Goal: Task Accomplishment & Management: Manage account settings

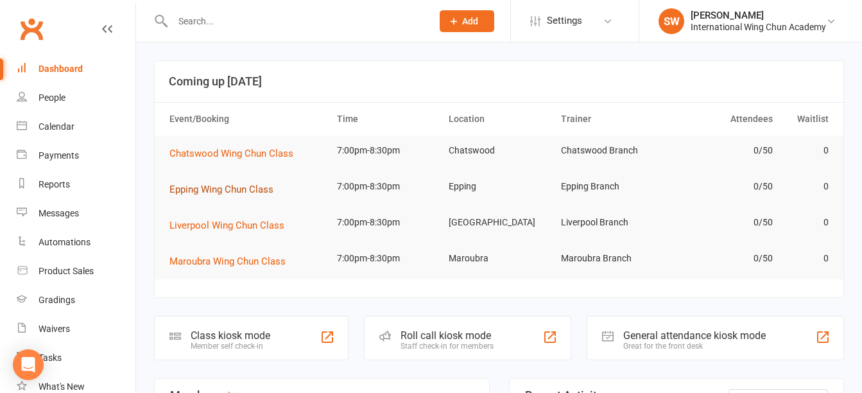
click at [245, 192] on span "Epping Wing Chun Class" at bounding box center [221, 190] width 104 height 12
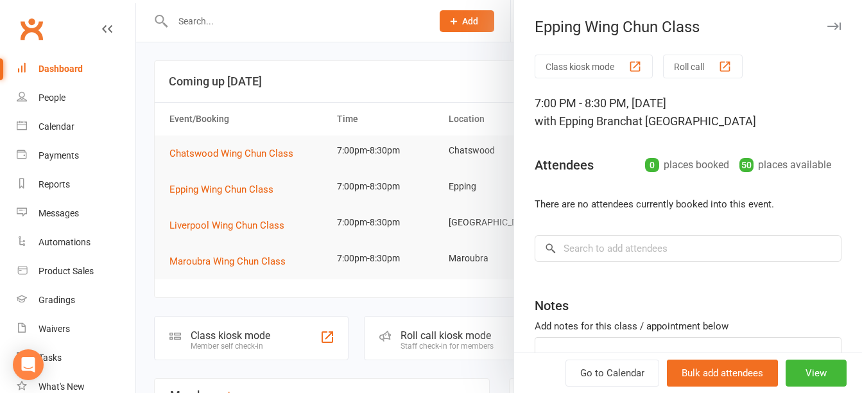
click at [690, 61] on button "Roll call" at bounding box center [703, 67] width 80 height 24
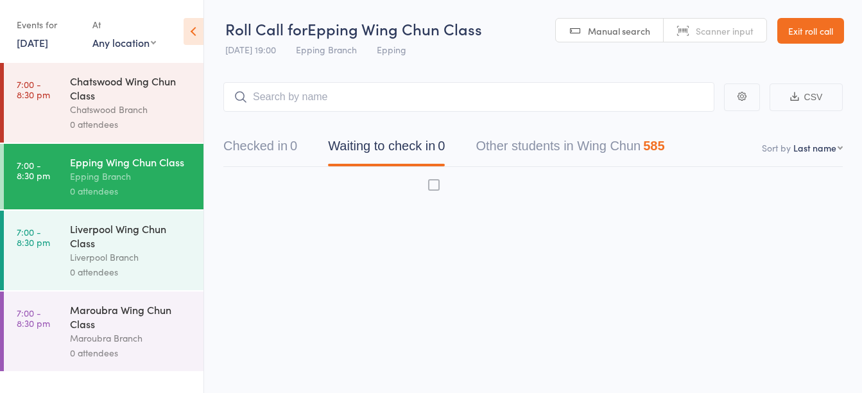
click at [35, 47] on link "14 Oct, 2025" at bounding box center [32, 42] width 31 height 14
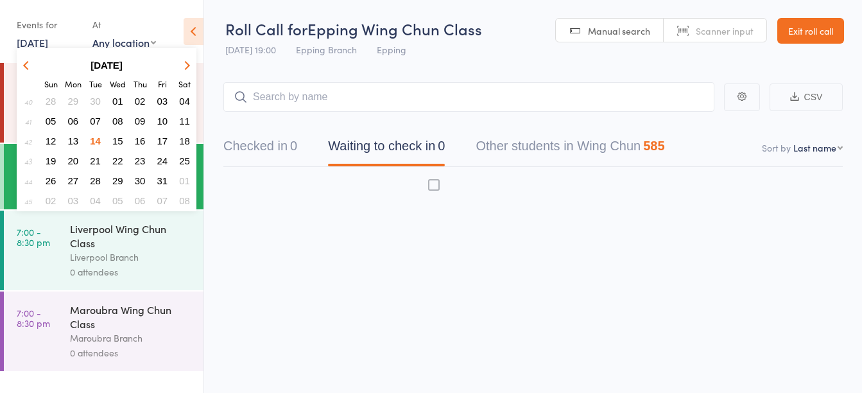
click at [25, 62] on button "button" at bounding box center [28, 64] width 19 height 17
click at [74, 101] on span "01" at bounding box center [73, 101] width 11 height 11
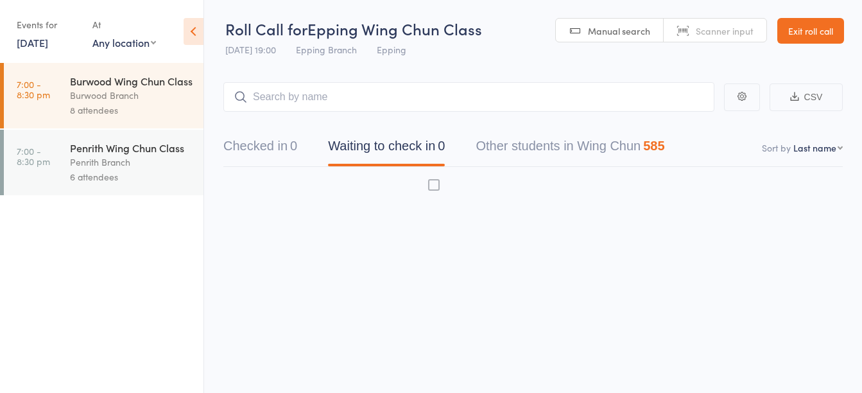
click at [34, 44] on link "1 Sep, 2025" at bounding box center [32, 42] width 31 height 14
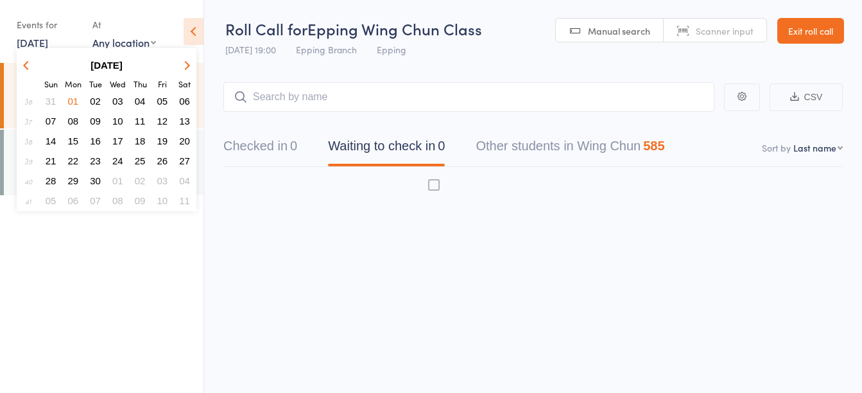
click at [142, 101] on span "04" at bounding box center [140, 101] width 11 height 11
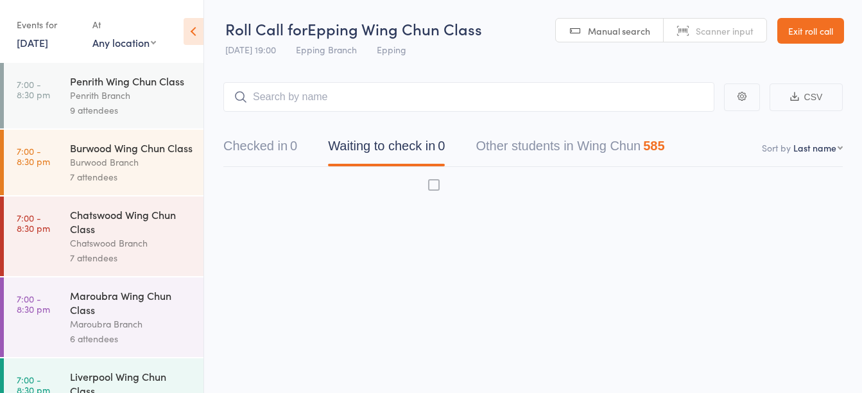
click at [42, 46] on link "4 Sep, 2025" at bounding box center [32, 42] width 31 height 14
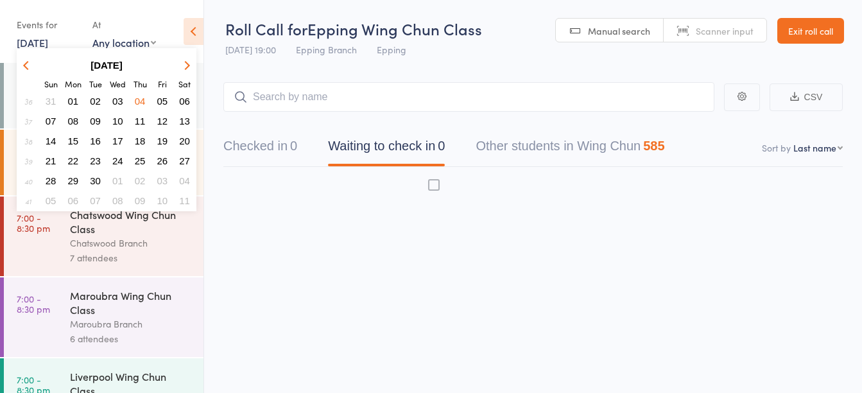
click at [95, 98] on span "02" at bounding box center [95, 101] width 11 height 11
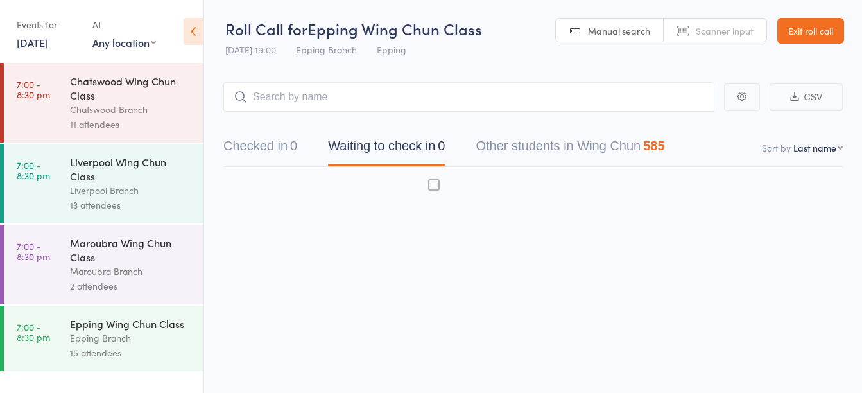
click at [23, 40] on link "2 Sep, 2025" at bounding box center [32, 42] width 31 height 14
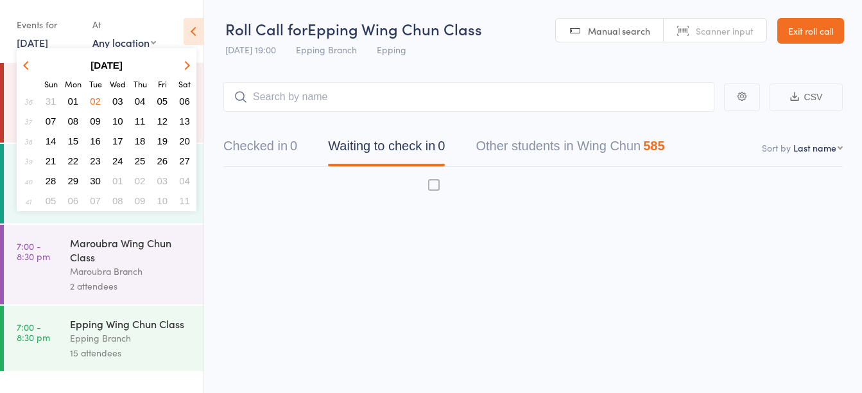
click at [73, 119] on span "08" at bounding box center [73, 120] width 11 height 11
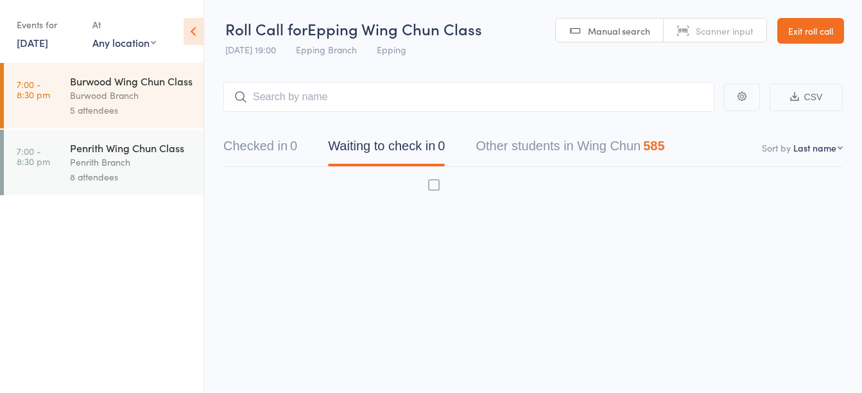
click at [48, 46] on link "8 Sep, 2025" at bounding box center [32, 42] width 31 height 14
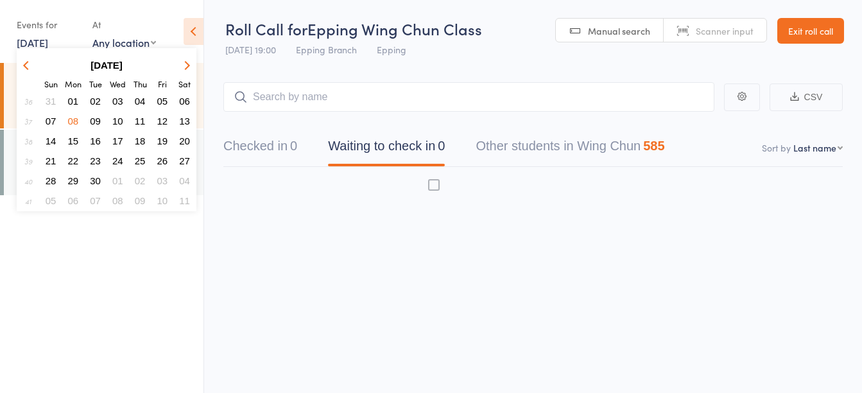
click at [94, 117] on span "09" at bounding box center [95, 120] width 11 height 11
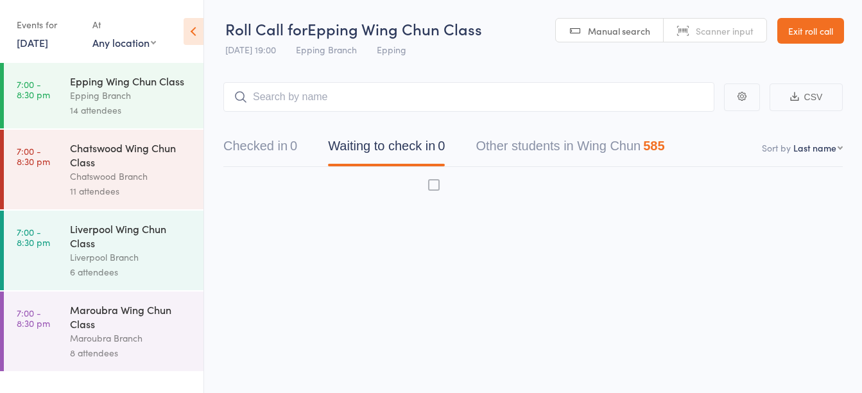
click at [44, 42] on link "9 Sep, 2025" at bounding box center [32, 42] width 31 height 14
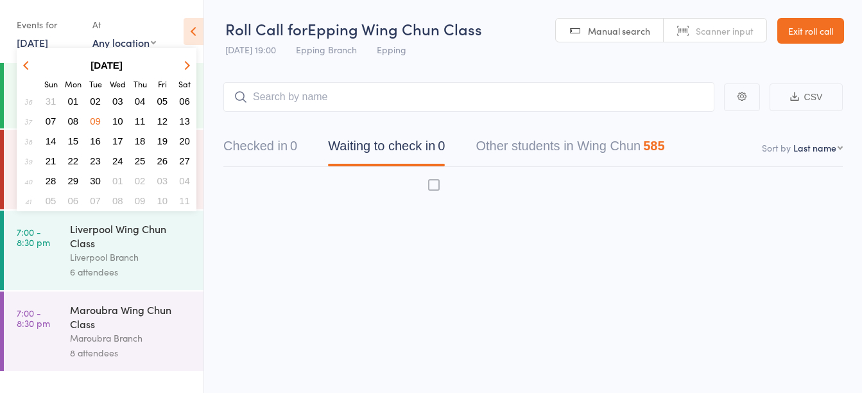
click at [139, 118] on span "11" at bounding box center [140, 120] width 11 height 11
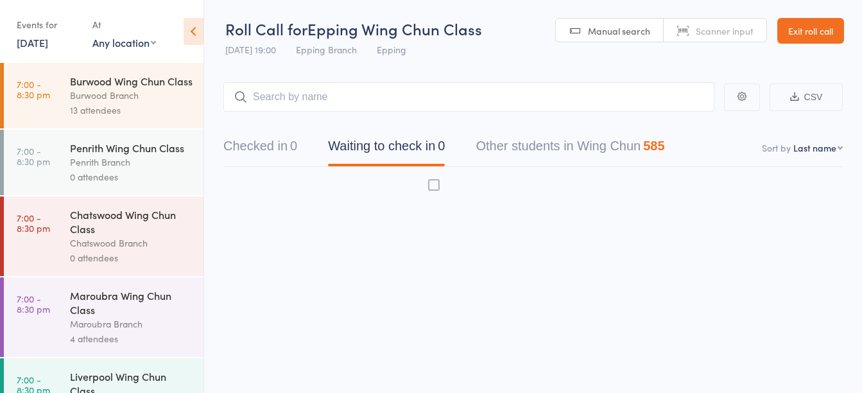
click at [48, 46] on link "11 Sep, 2025" at bounding box center [32, 42] width 31 height 14
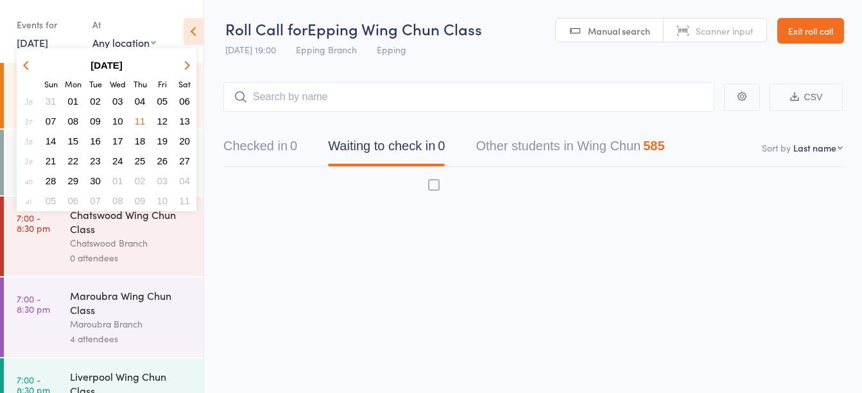
click at [286, 201] on div at bounding box center [532, 186] width 619 height 38
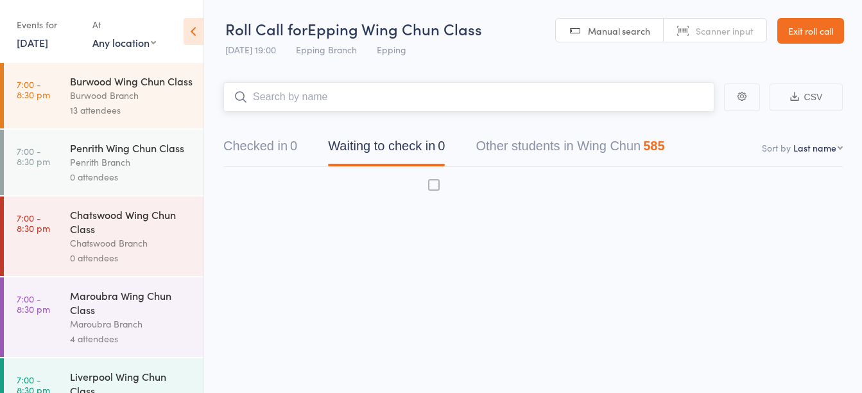
click at [379, 105] on input "search" at bounding box center [468, 97] width 491 height 30
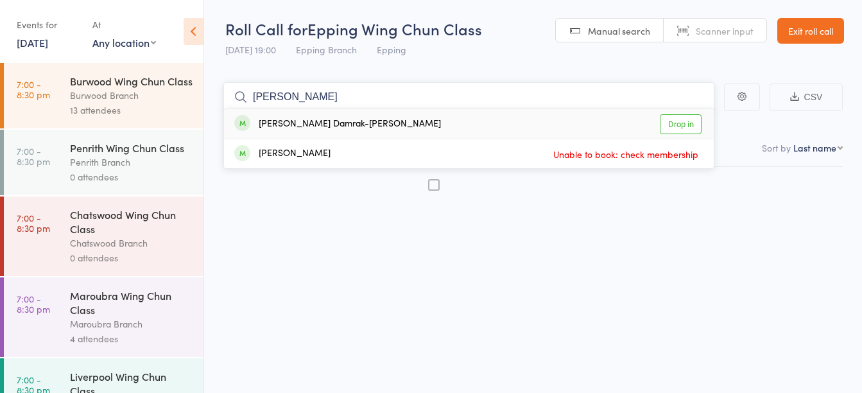
type input "evely"
click at [377, 123] on div "Evelyn Damrak-Wildman Drop in" at bounding box center [469, 124] width 490 height 30
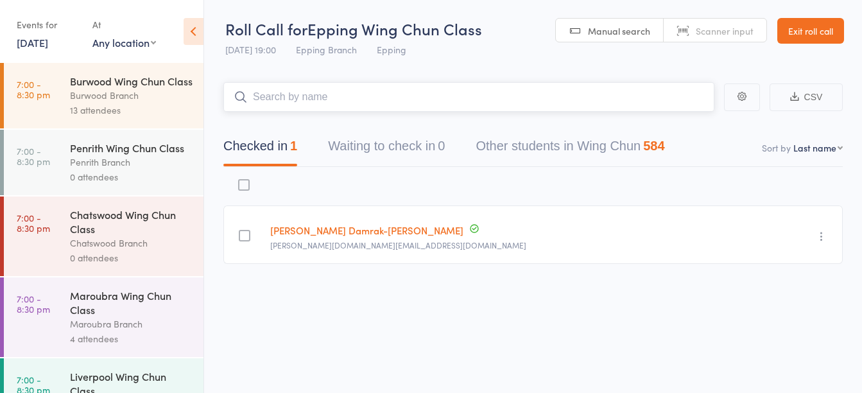
click at [463, 102] on input "search" at bounding box center [468, 97] width 491 height 30
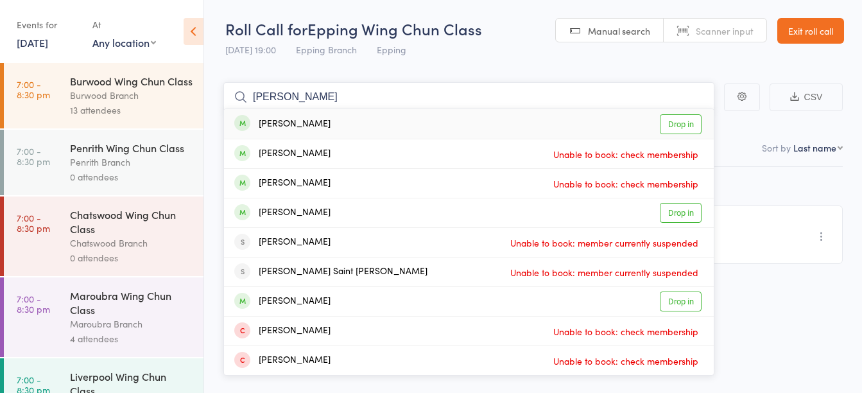
type input "james m"
click at [386, 128] on div "James Malcolm Drop in" at bounding box center [469, 124] width 490 height 30
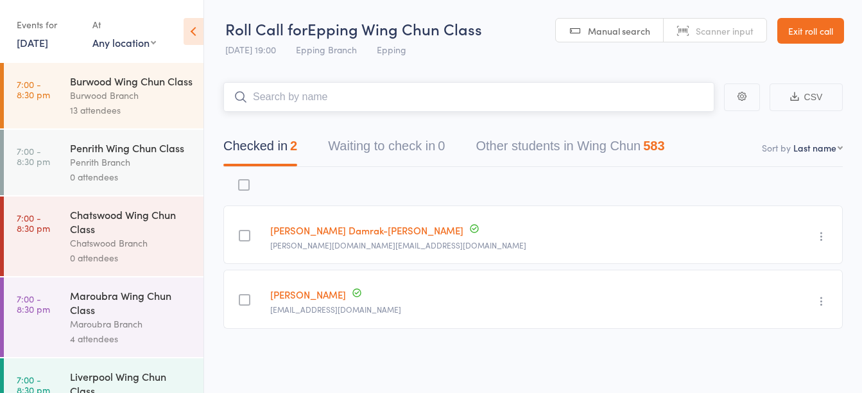
click at [508, 103] on input "search" at bounding box center [468, 97] width 491 height 30
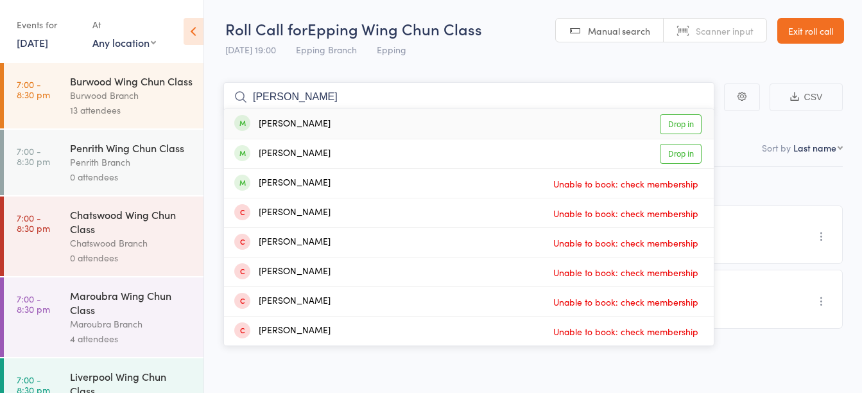
type input "j ali"
click at [508, 124] on div "Jeyla Ali Drop in" at bounding box center [469, 124] width 490 height 30
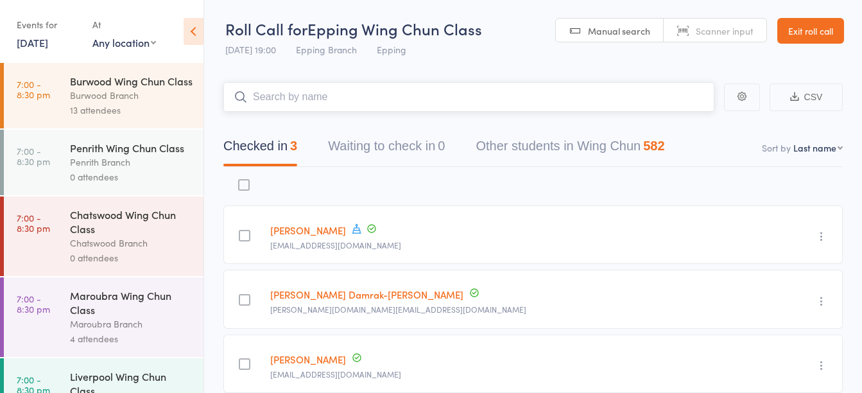
click at [413, 101] on input "search" at bounding box center [468, 97] width 491 height 30
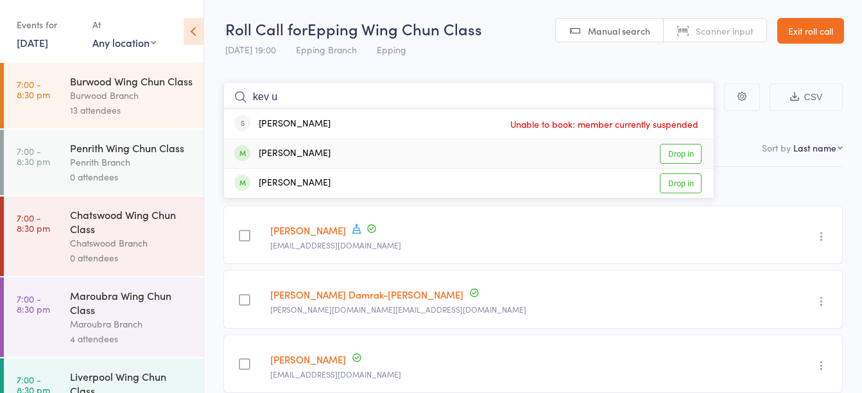
type input "kev u"
click at [383, 152] on div "Kevin Quach Drop in" at bounding box center [469, 153] width 490 height 29
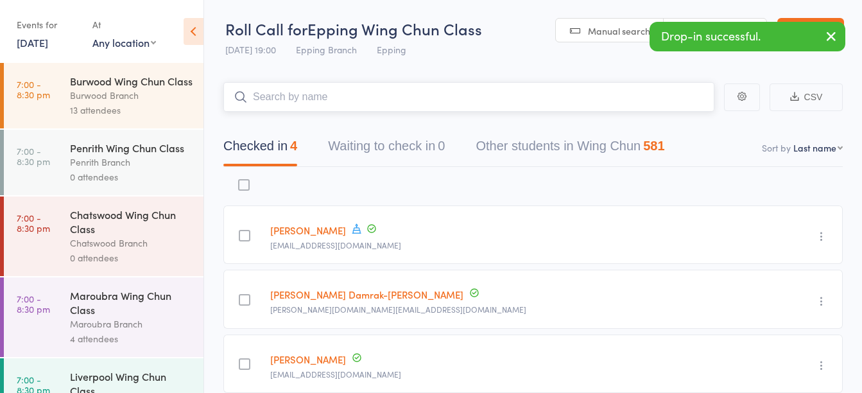
click at [532, 93] on input "search" at bounding box center [468, 97] width 491 height 30
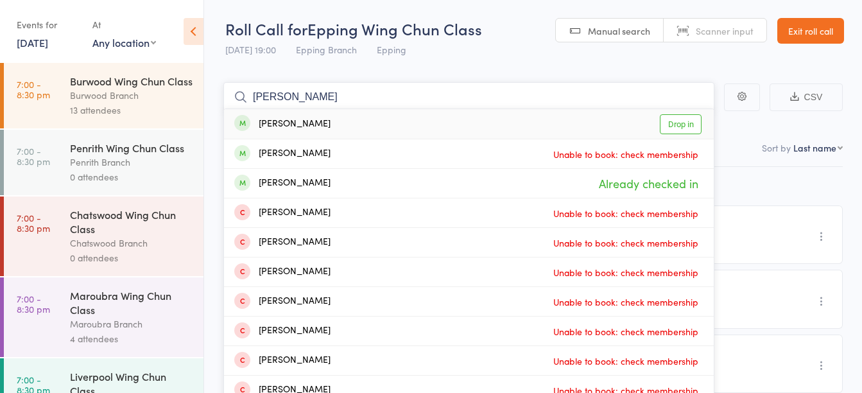
type input "m ali"
click at [517, 117] on div "Mem Ali Drop in" at bounding box center [469, 124] width 490 height 30
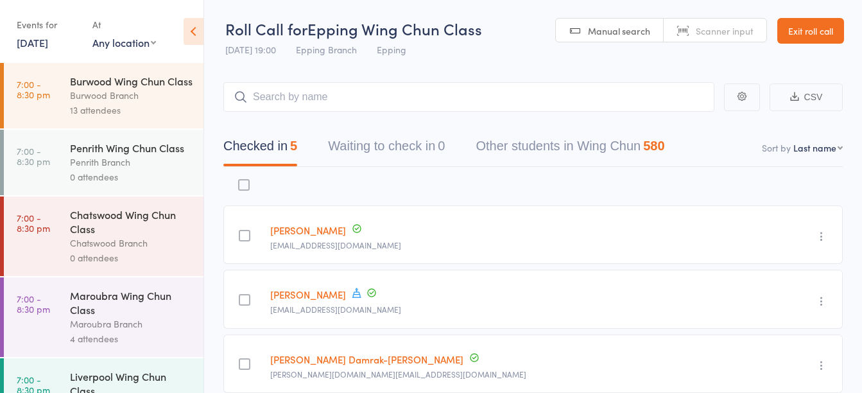
click at [250, 187] on div at bounding box center [244, 185] width 12 height 12
click at [241, 181] on input "checkbox" at bounding box center [241, 181] width 0 height 0
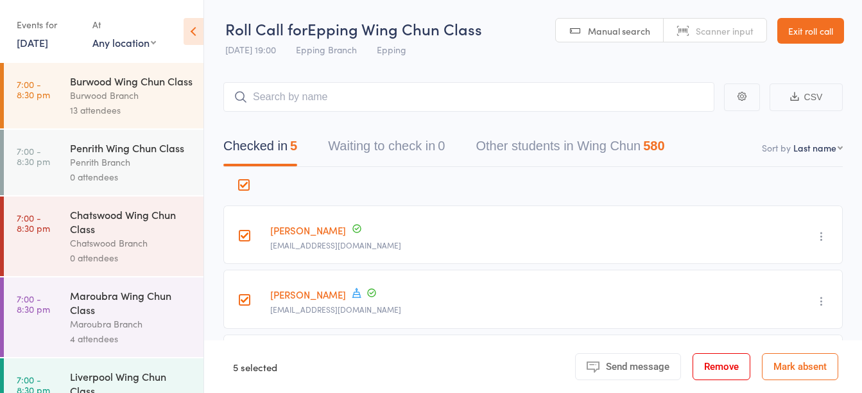
click at [728, 374] on button "Remove" at bounding box center [721, 366] width 58 height 27
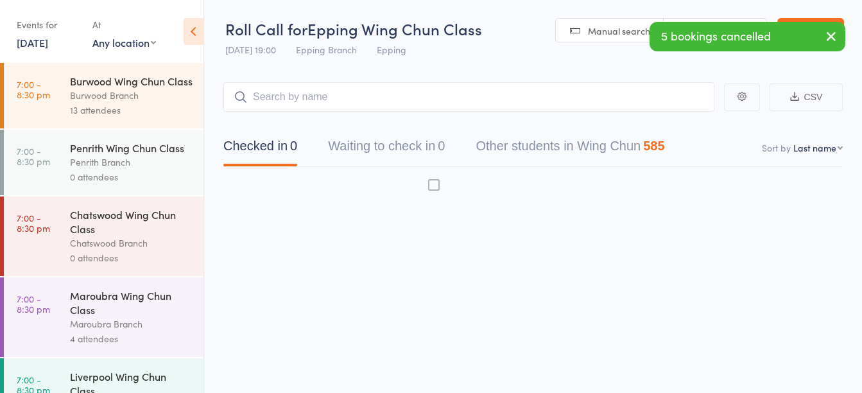
click at [108, 169] on div "Penrith Branch" at bounding box center [131, 162] width 123 height 15
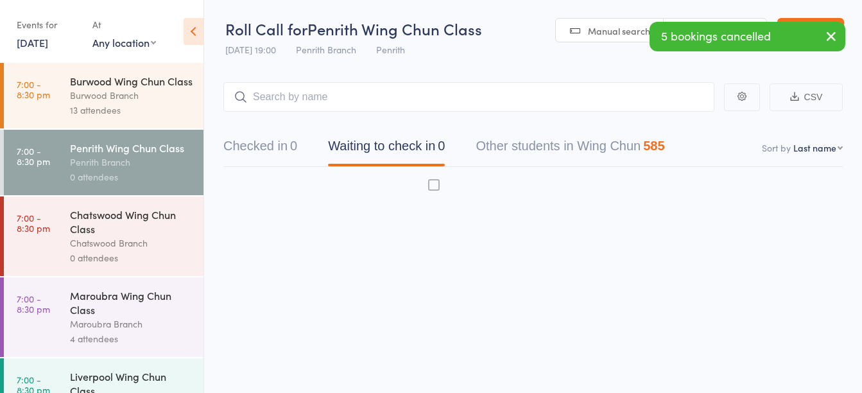
click at [128, 169] on div "Penrith Branch" at bounding box center [131, 162] width 123 height 15
click at [332, 102] on input "search" at bounding box center [468, 97] width 491 height 30
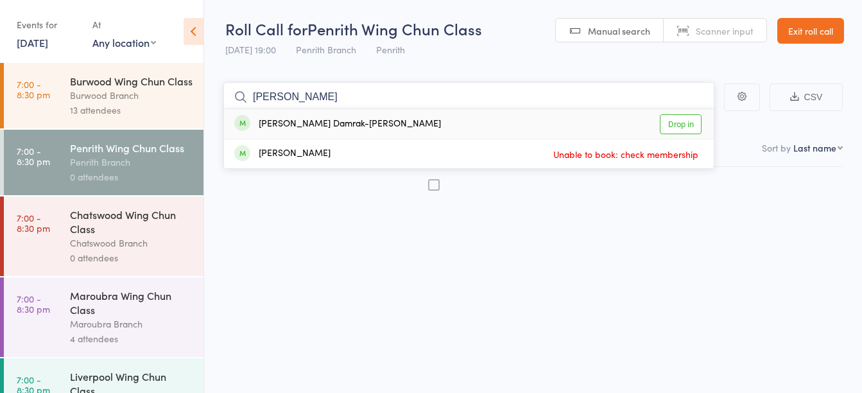
type input "evlyn"
click at [336, 123] on div "[PERSON_NAME] Damrak-[PERSON_NAME]" at bounding box center [337, 124] width 207 height 15
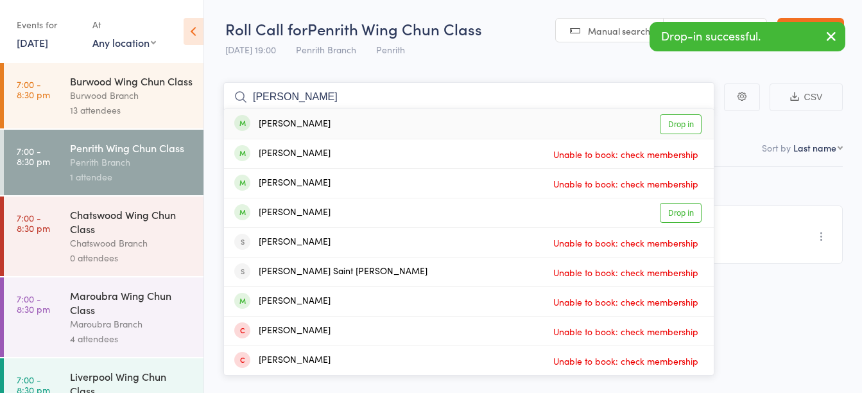
type input "james m"
click at [354, 122] on div "James Malcolm Drop in" at bounding box center [469, 124] width 490 height 30
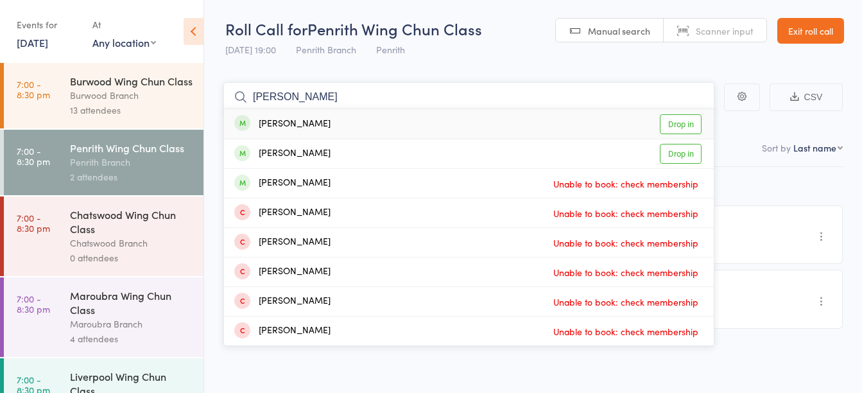
type input "j ali"
click at [354, 122] on div "Jeyla Ali Drop in" at bounding box center [469, 124] width 490 height 30
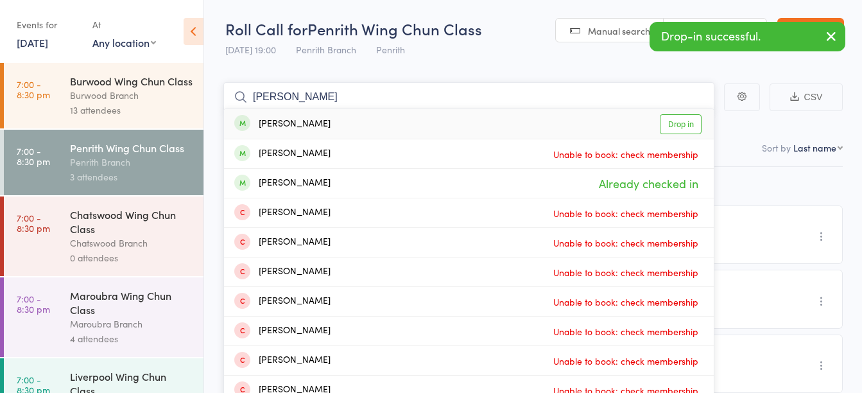
type input "m ali"
click at [361, 123] on div "Mem Ali Drop in" at bounding box center [469, 124] width 490 height 30
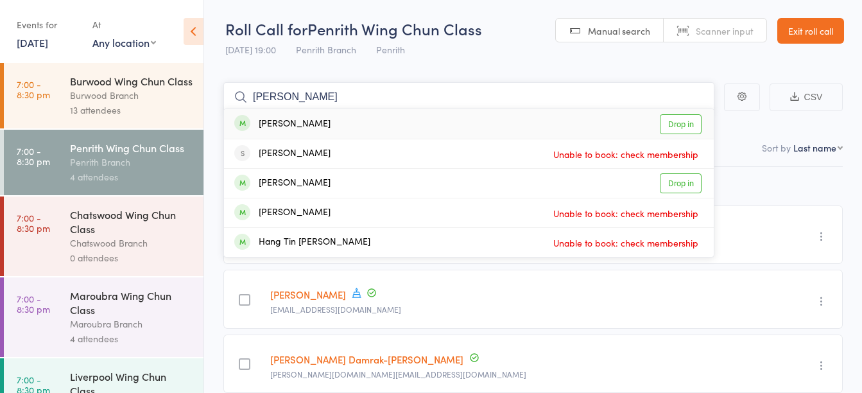
type input "kevin qua"
click at [461, 126] on div "Kevin Quach Drop in" at bounding box center [469, 124] width 490 height 30
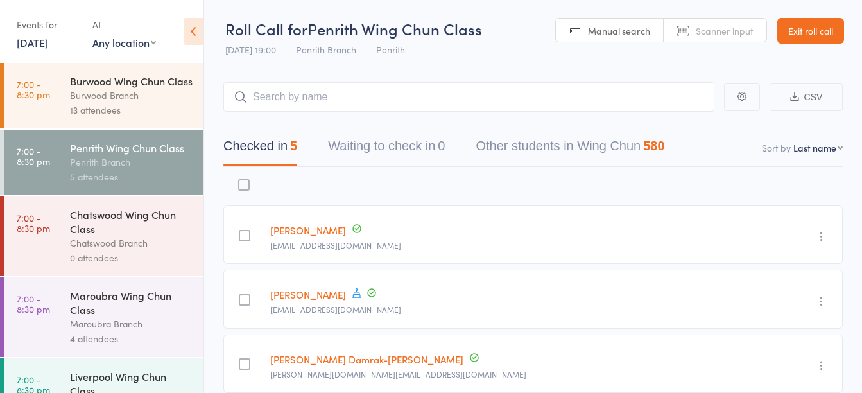
click at [96, 184] on div "5 attendees" at bounding box center [131, 176] width 123 height 15
click at [118, 250] on div "Chatswood Branch" at bounding box center [131, 242] width 123 height 15
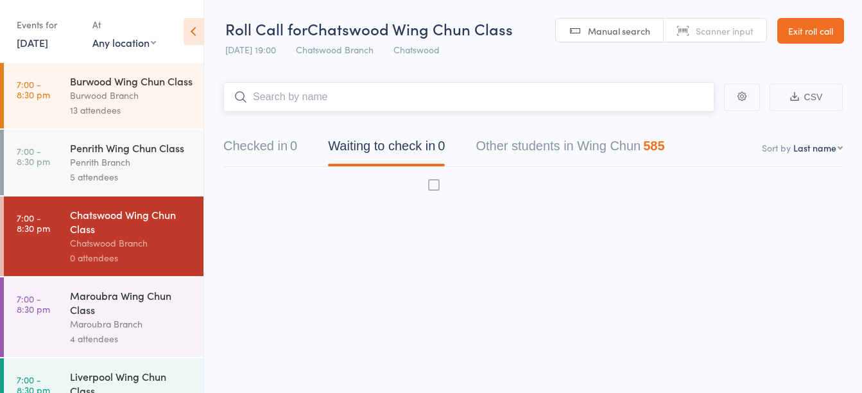
click at [282, 101] on input "search" at bounding box center [468, 97] width 491 height 30
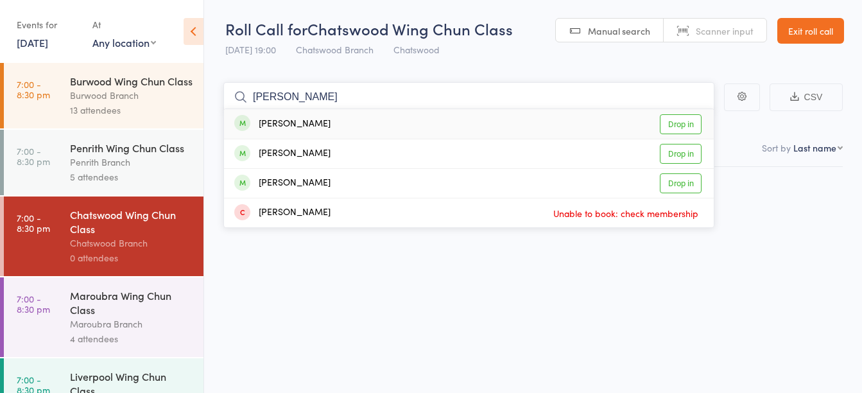
type input "hales"
click at [306, 128] on div "Frederick Hales" at bounding box center [282, 124] width 96 height 15
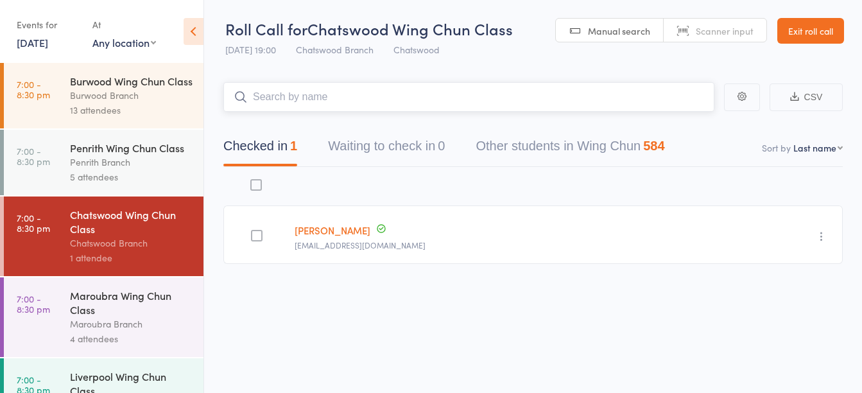
click at [429, 101] on input "search" at bounding box center [468, 97] width 491 height 30
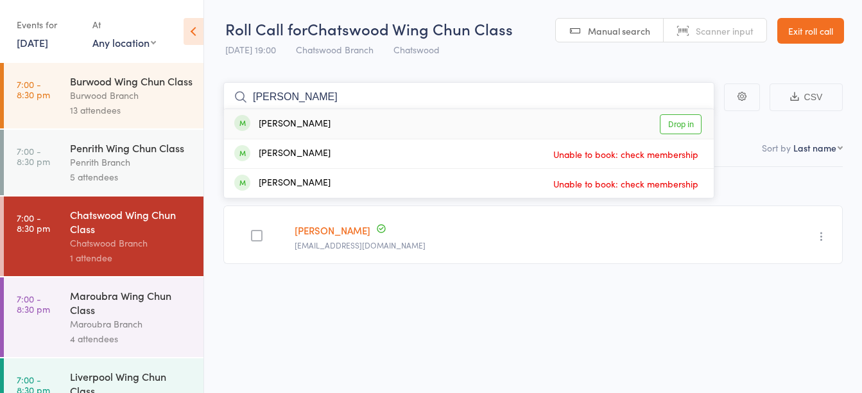
type input "jeff l"
click at [414, 124] on div "Jeffery Lam Drop in" at bounding box center [469, 124] width 490 height 30
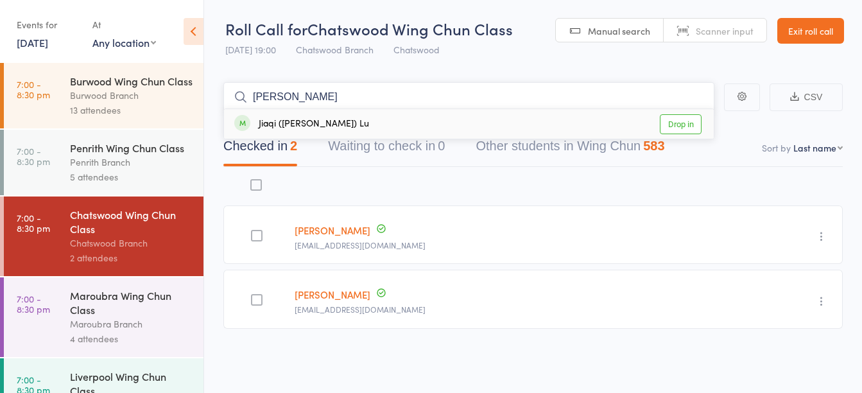
type input "bonnie"
click at [420, 124] on div "Jiaqi (Bonnie) Lu Drop in" at bounding box center [469, 124] width 490 height 30
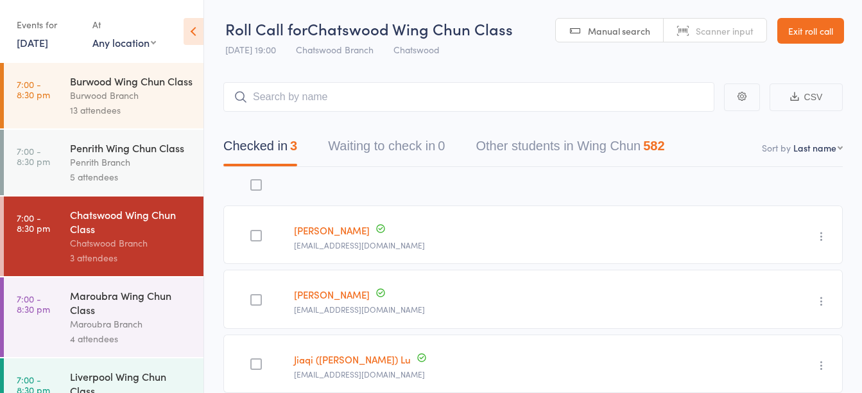
click at [48, 41] on link "11 Sep, 2025" at bounding box center [32, 42] width 31 height 14
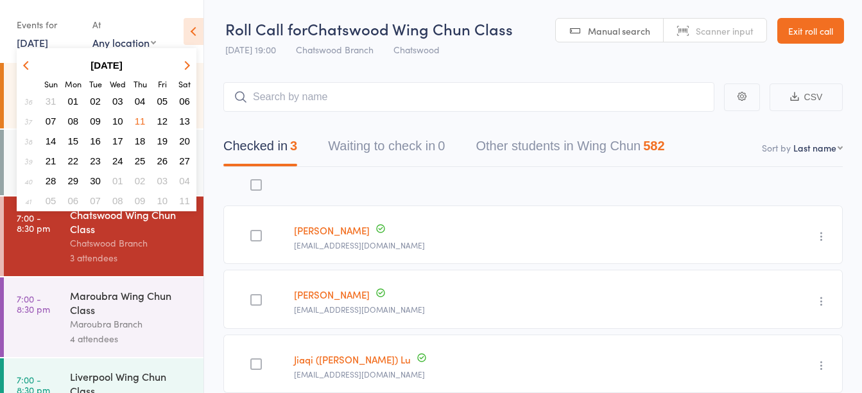
click at [141, 101] on span "04" at bounding box center [140, 101] width 11 height 11
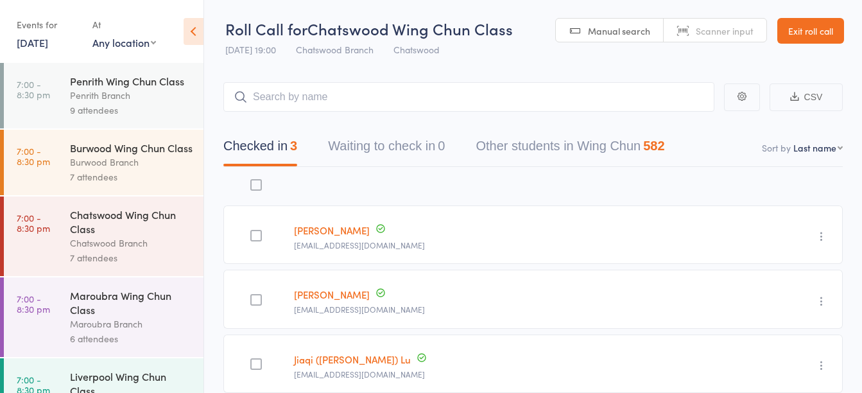
click at [47, 45] on link "4 Sep, 2025" at bounding box center [32, 42] width 31 height 14
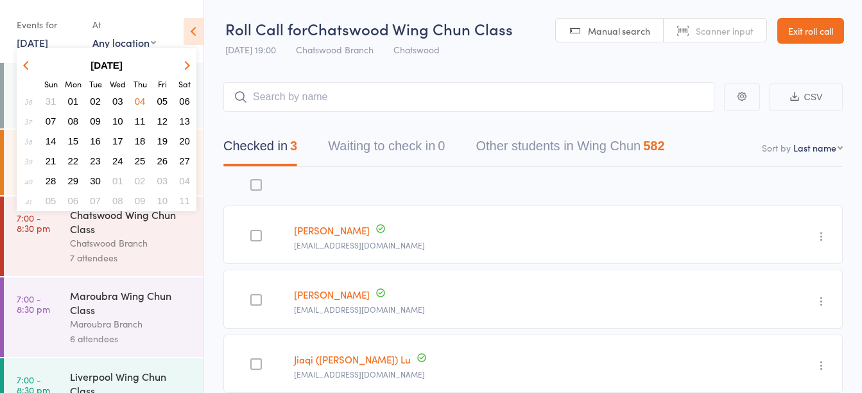
click at [164, 102] on span "05" at bounding box center [162, 101] width 11 height 11
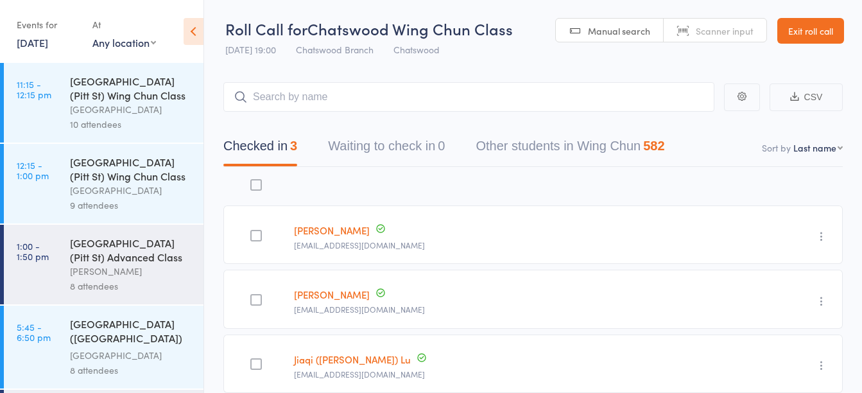
click at [42, 44] on link "5 Sep, 2025" at bounding box center [32, 42] width 31 height 14
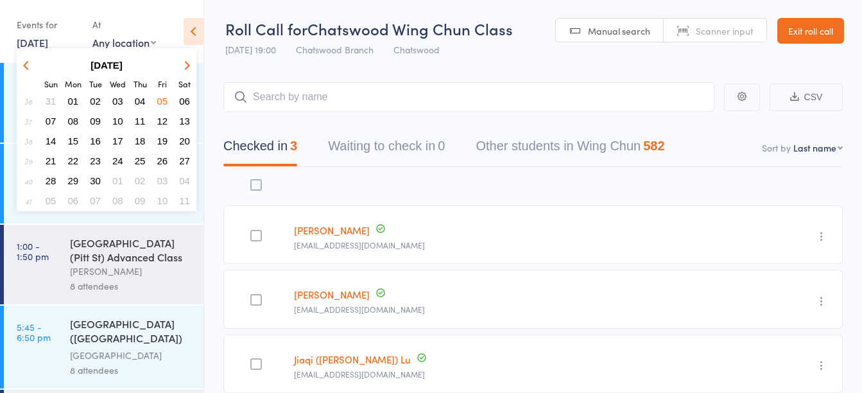
click at [99, 119] on span "09" at bounding box center [95, 120] width 11 height 11
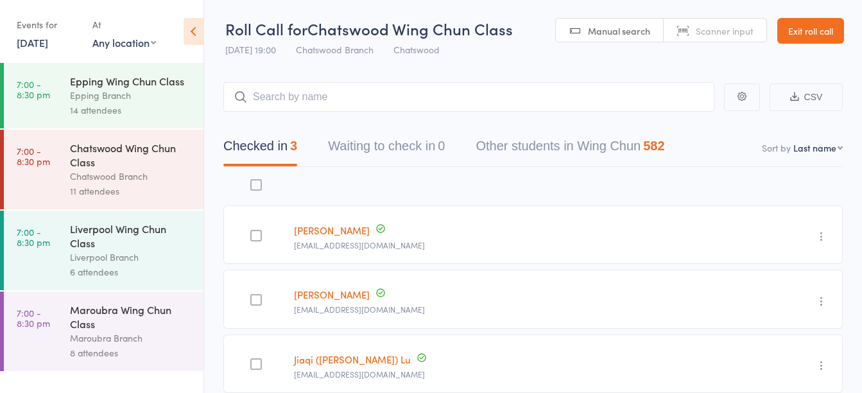
click at [45, 44] on link "9 Sep, 2025" at bounding box center [32, 42] width 31 height 14
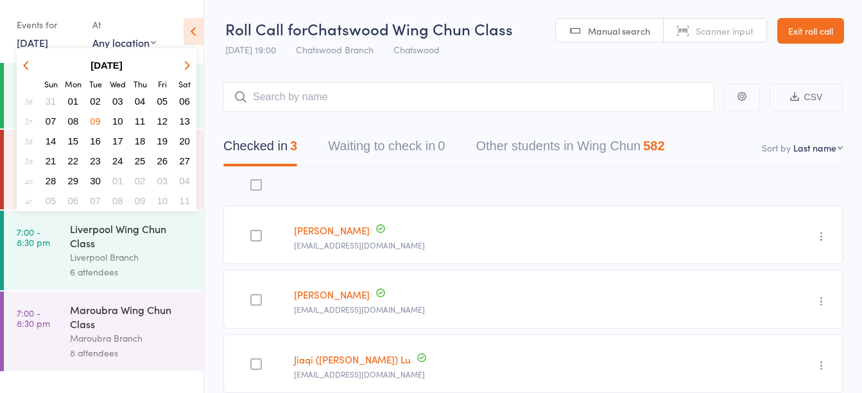
click at [76, 120] on span "08" at bounding box center [73, 120] width 11 height 11
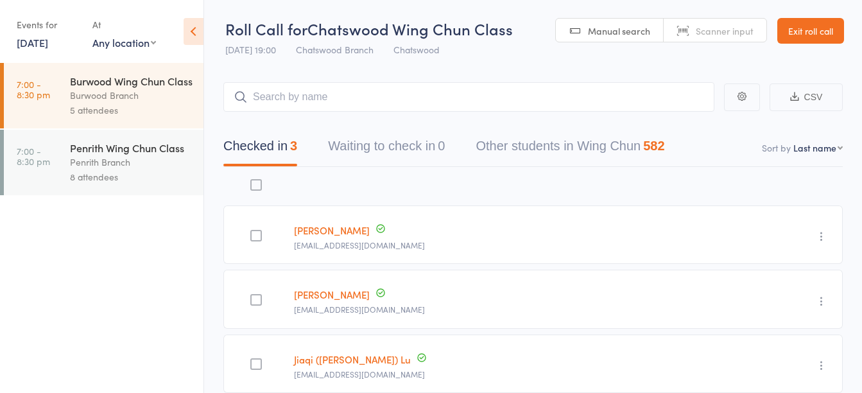
click at [40, 42] on link "8 Sep, 2025" at bounding box center [32, 42] width 31 height 14
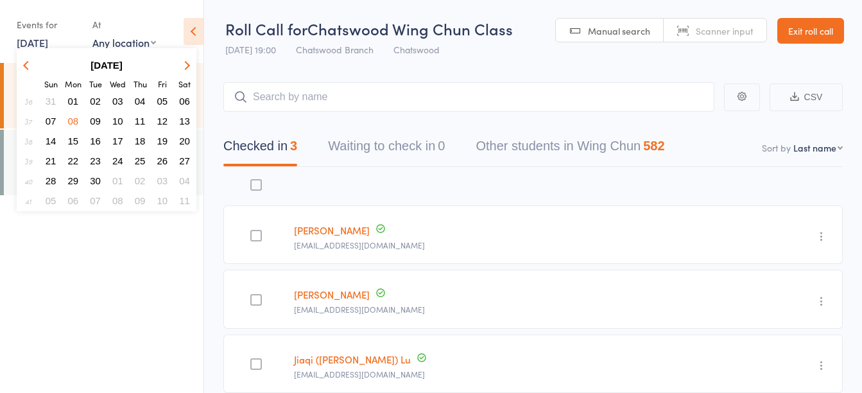
click at [96, 120] on span "09" at bounding box center [95, 120] width 11 height 11
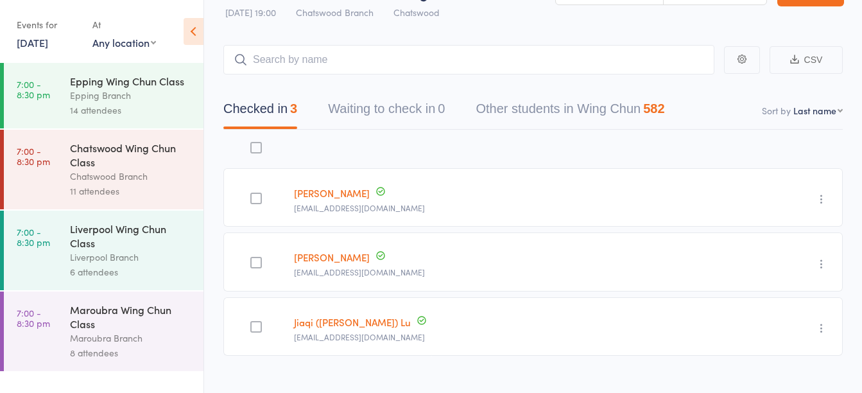
scroll to position [57, 0]
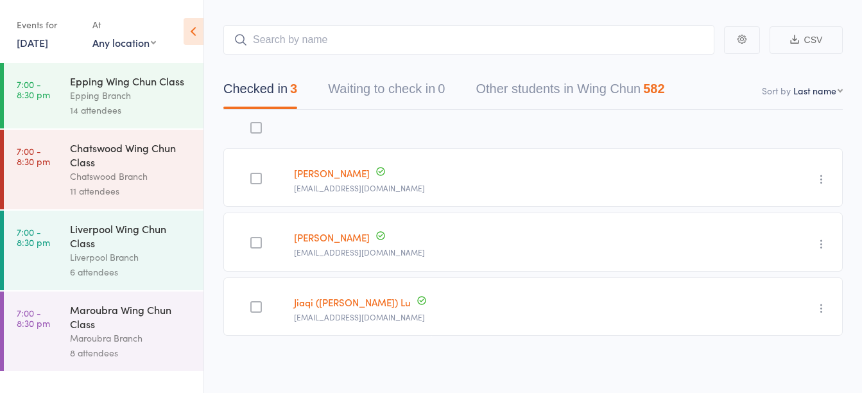
click at [48, 47] on link "9 Sep, 2025" at bounding box center [32, 42] width 31 height 14
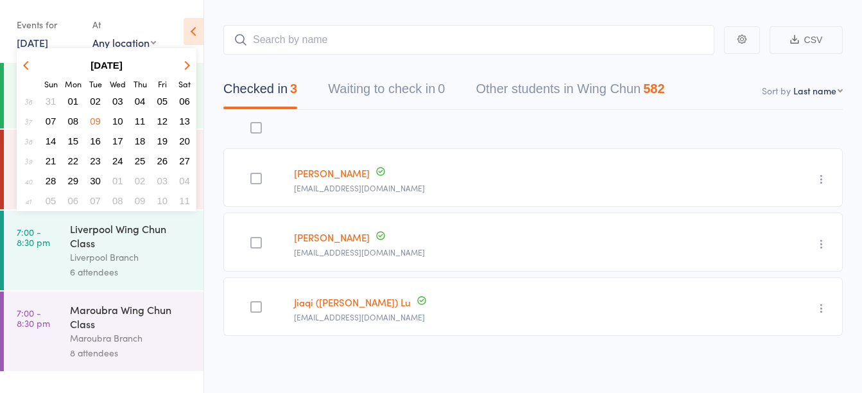
click at [137, 121] on span "11" at bounding box center [140, 120] width 11 height 11
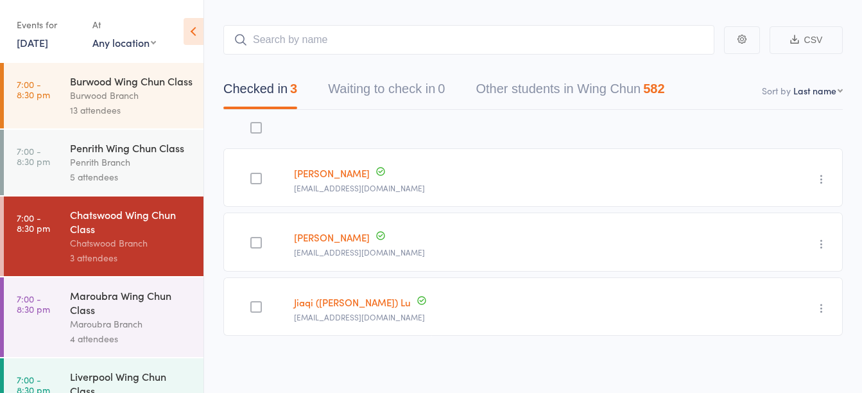
click at [44, 47] on link "11 Sep, 2025" at bounding box center [32, 42] width 31 height 14
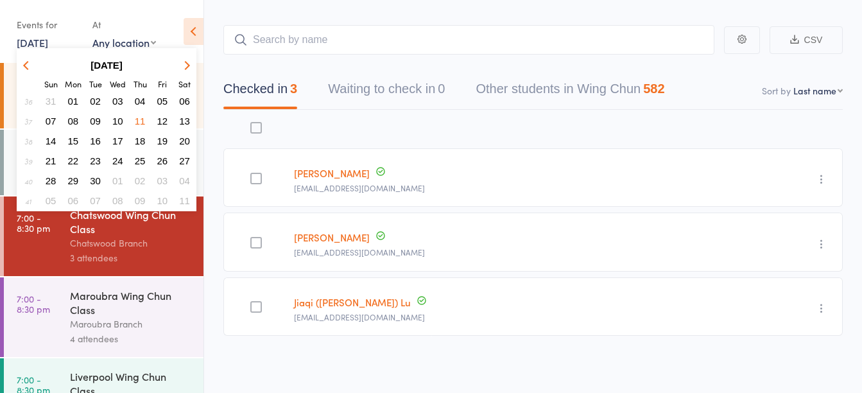
click at [74, 139] on span "15" at bounding box center [73, 140] width 11 height 11
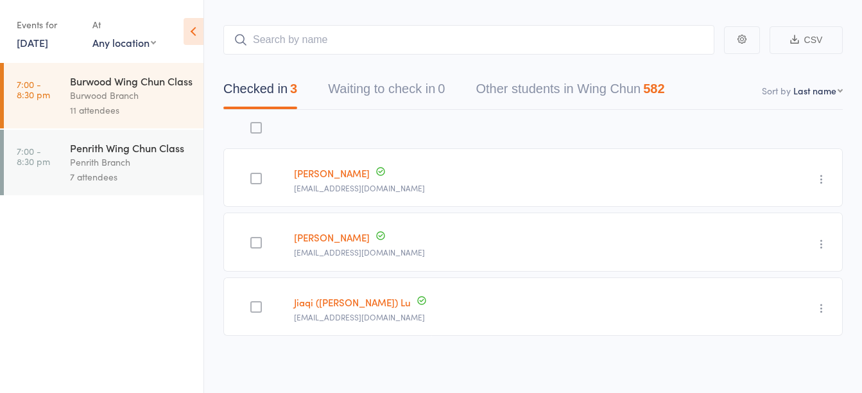
click at [48, 42] on link "15 Sep, 2025" at bounding box center [32, 42] width 31 height 14
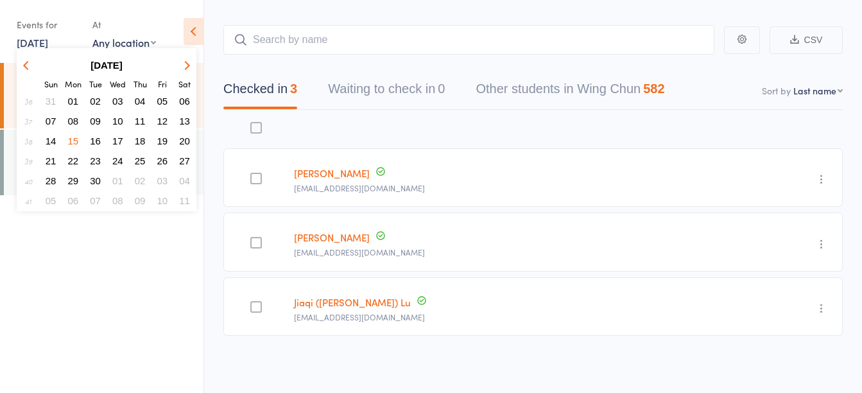
click at [96, 142] on span "16" at bounding box center [95, 140] width 11 height 11
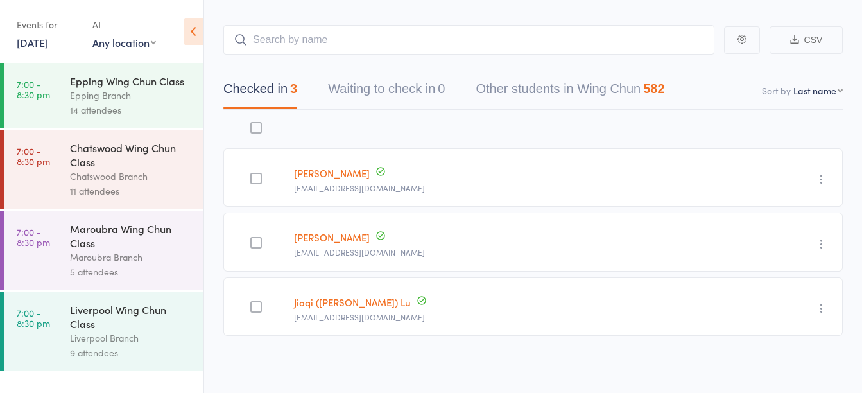
click at [30, 46] on link "16 Sep, 2025" at bounding box center [32, 42] width 31 height 14
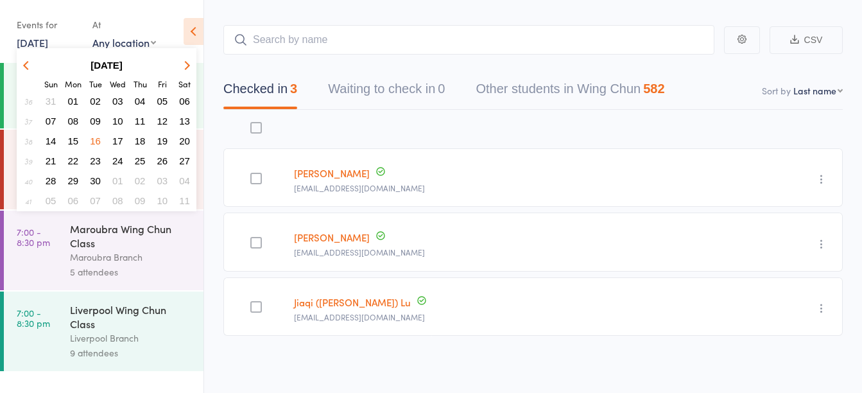
click at [137, 140] on span "18" at bounding box center [140, 140] width 11 height 11
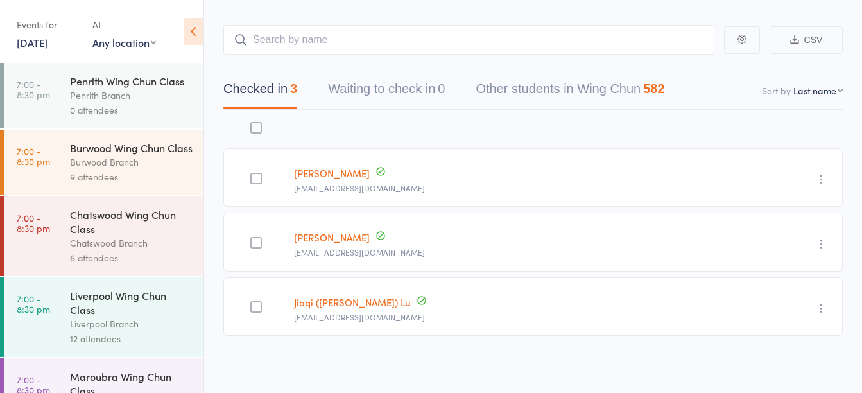
click at [117, 117] on div "0 attendees" at bounding box center [131, 110] width 123 height 15
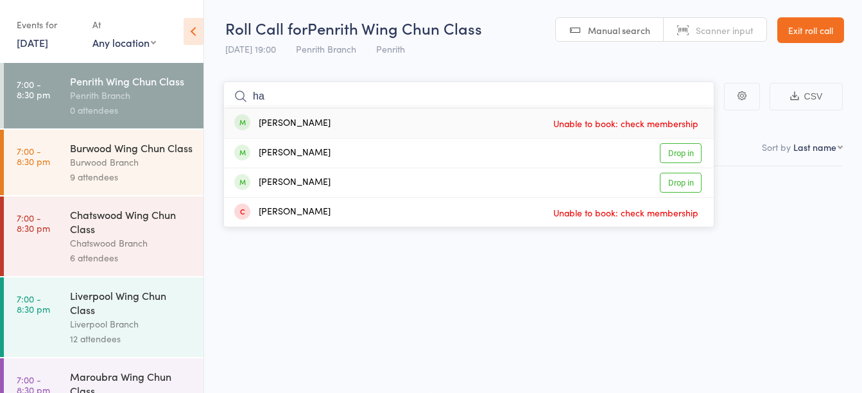
type input "h"
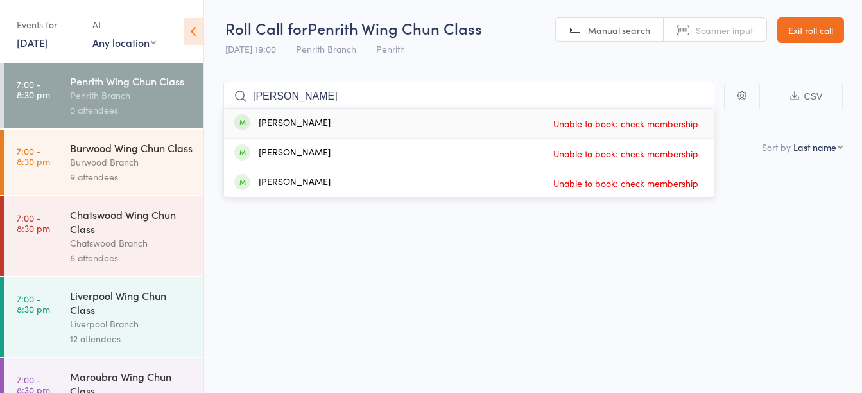
click at [132, 103] on div "Penrith Branch" at bounding box center [131, 95] width 123 height 15
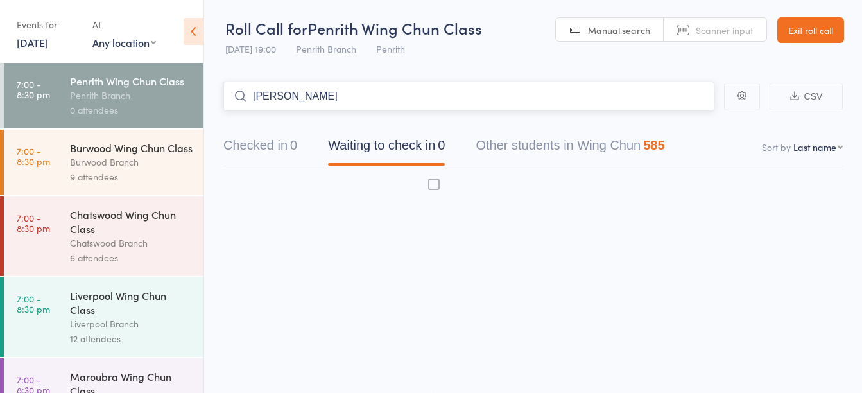
click at [301, 98] on input "jeff l" at bounding box center [468, 96] width 491 height 30
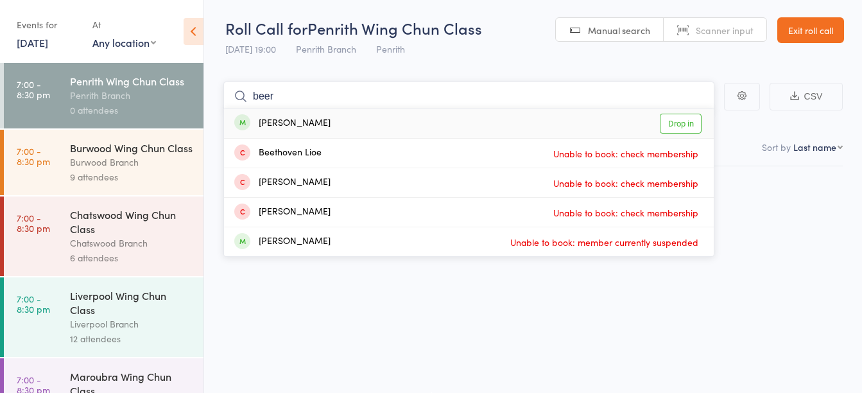
type input "beer"
click at [267, 121] on div "[PERSON_NAME]" at bounding box center [282, 123] width 96 height 15
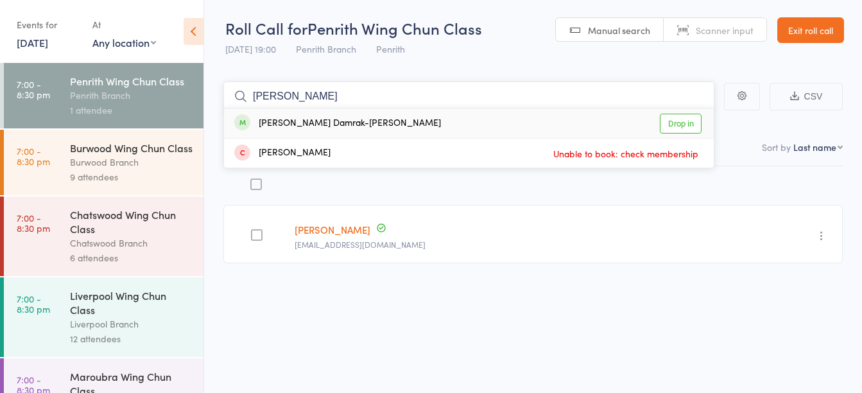
type input "evelyn"
click at [468, 123] on div "Evelyn Damrak-Wildman Drop in" at bounding box center [469, 123] width 490 height 30
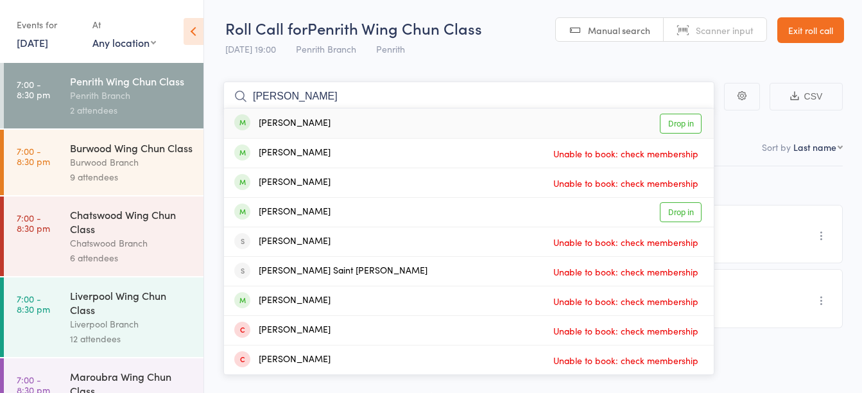
type input "james m"
click at [388, 123] on div "James Malcolm Drop in" at bounding box center [469, 123] width 490 height 30
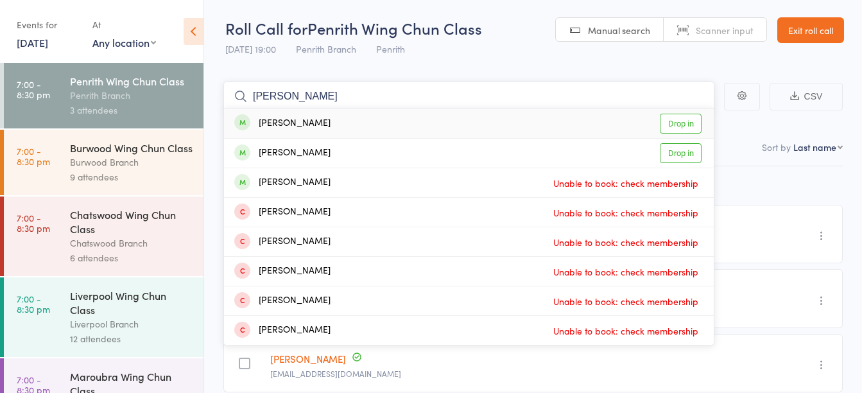
type input "j ali"
click at [468, 121] on div "Jeyla Ali Drop in" at bounding box center [469, 123] width 490 height 30
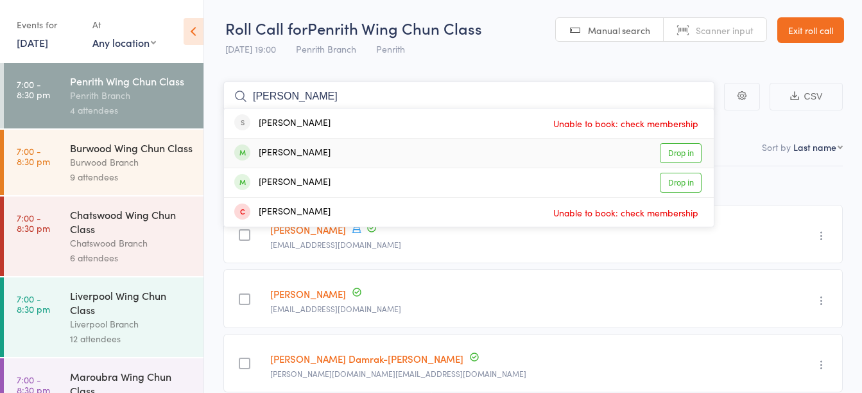
type input "kevin ua"
click at [318, 158] on div "Kevin Quach Drop in" at bounding box center [469, 153] width 490 height 29
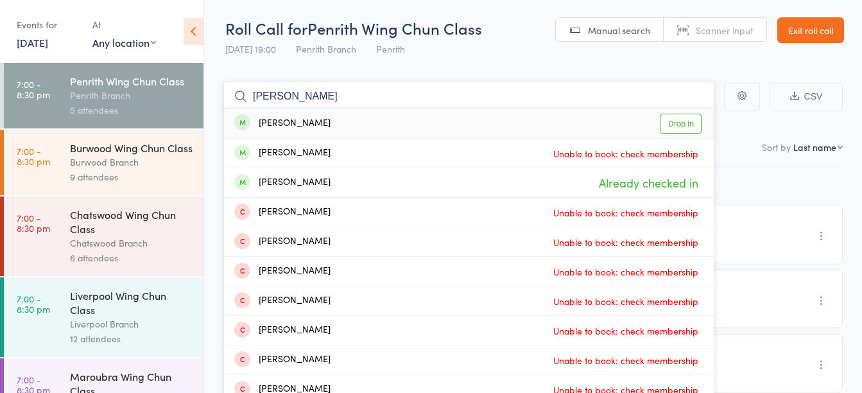
type input "m ali"
click at [380, 122] on div "Mem Ali Drop in" at bounding box center [469, 123] width 490 height 30
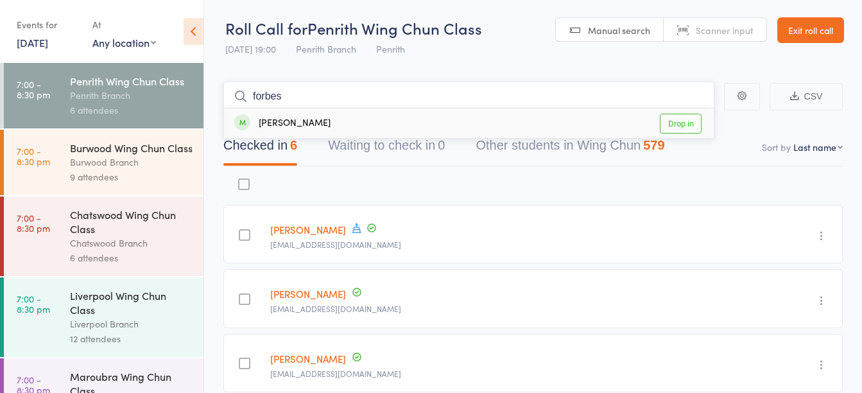
type input "forbes"
click at [352, 124] on div "Merrilee Forbes Drop in" at bounding box center [469, 123] width 490 height 30
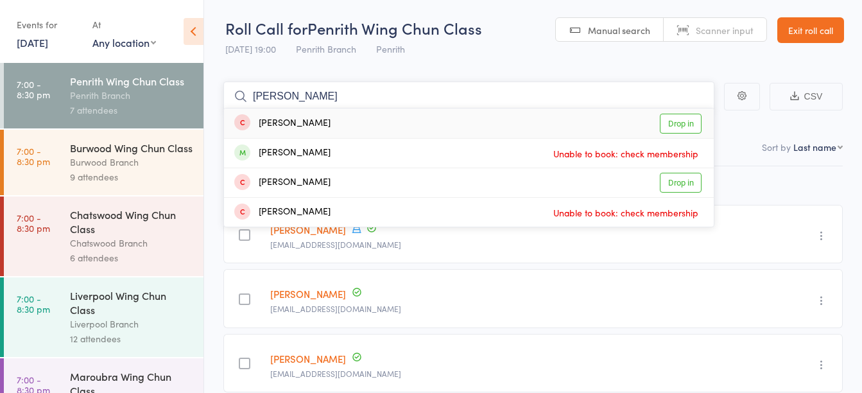
type input "[PERSON_NAME]"
click at [667, 121] on link "Drop in" at bounding box center [681, 124] width 42 height 20
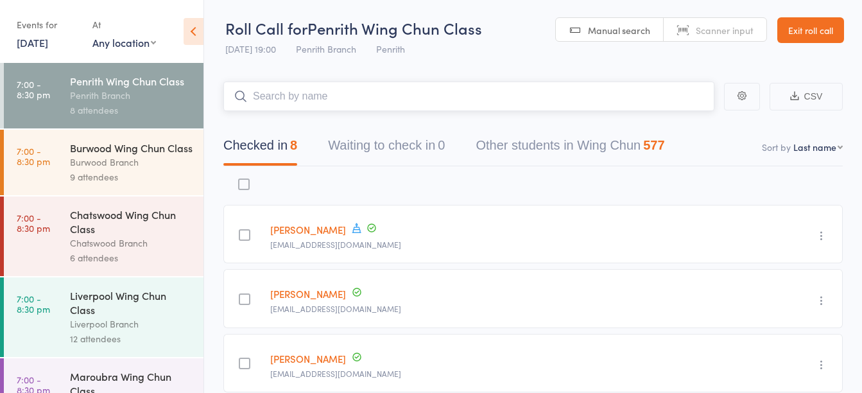
click at [475, 101] on input "search" at bounding box center [468, 96] width 491 height 30
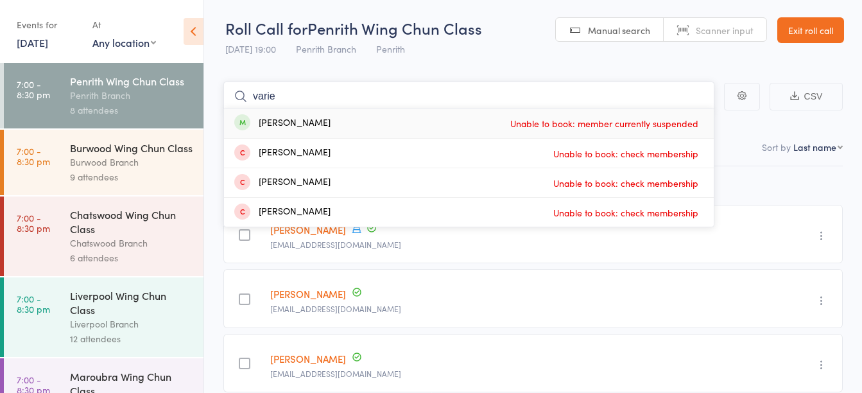
type input "varie"
click at [442, 125] on div "Valerie Huston Unable to book: member currently suspended" at bounding box center [469, 123] width 490 height 30
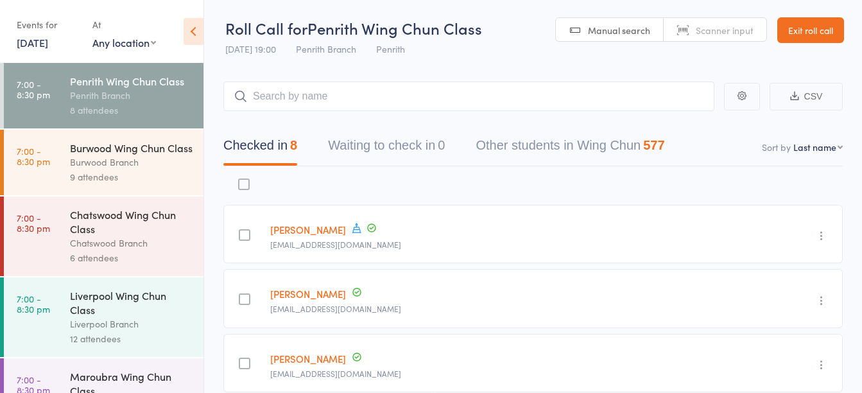
click at [46, 37] on link "18 Sep, 2025" at bounding box center [32, 42] width 31 height 14
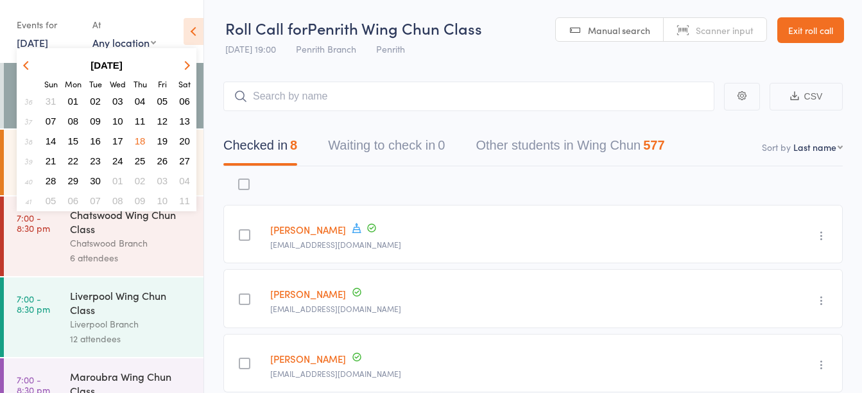
click at [75, 158] on span "22" at bounding box center [73, 160] width 11 height 11
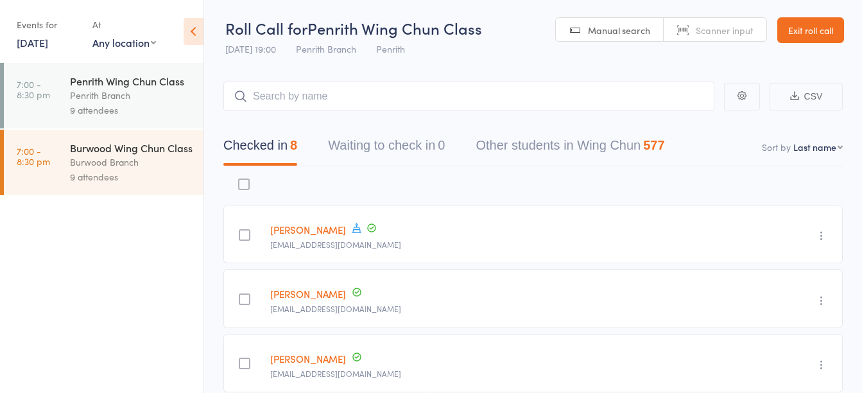
click at [46, 48] on link "22 Sep, 2025" at bounding box center [32, 42] width 31 height 14
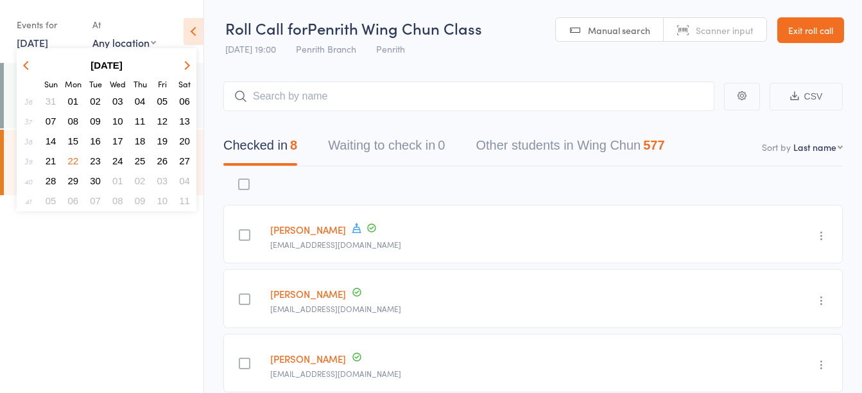
click at [98, 161] on span "23" at bounding box center [95, 160] width 11 height 11
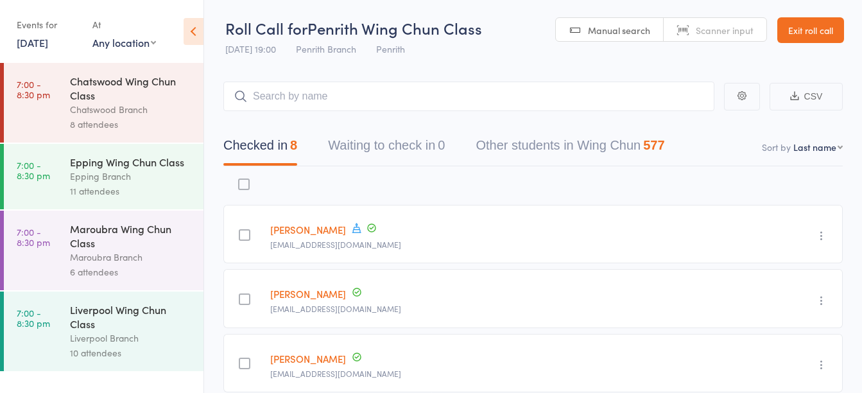
click at [48, 41] on link "23 Sep, 2025" at bounding box center [32, 42] width 31 height 14
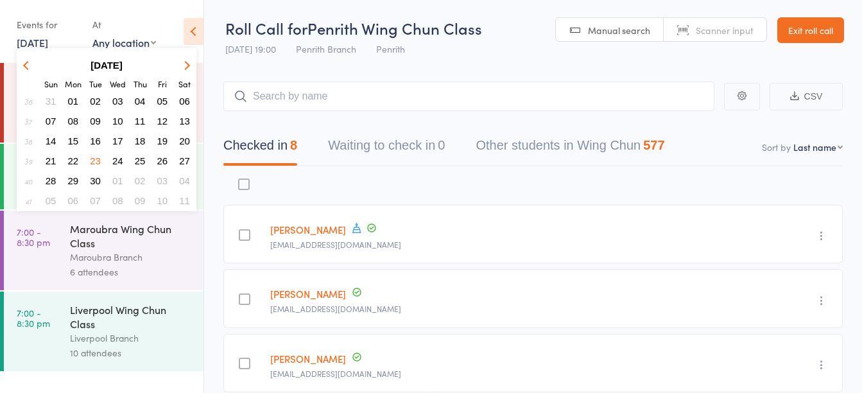
click at [138, 160] on span "25" at bounding box center [140, 160] width 11 height 11
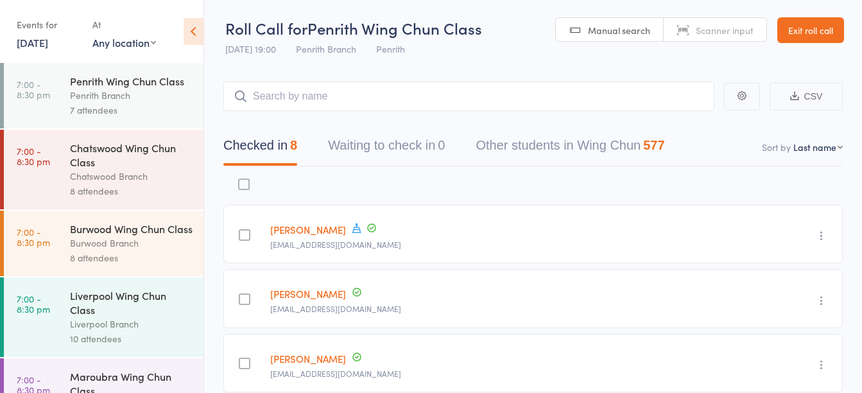
click at [48, 47] on link "25 Sep, 2025" at bounding box center [32, 42] width 31 height 14
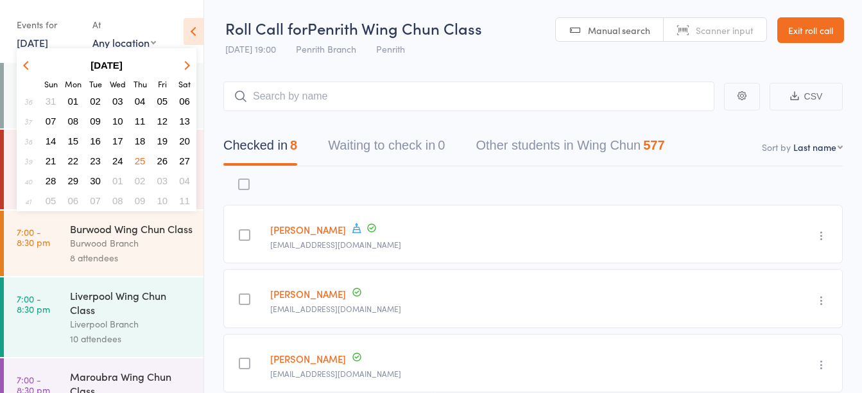
click at [158, 162] on span "26" at bounding box center [162, 160] width 11 height 11
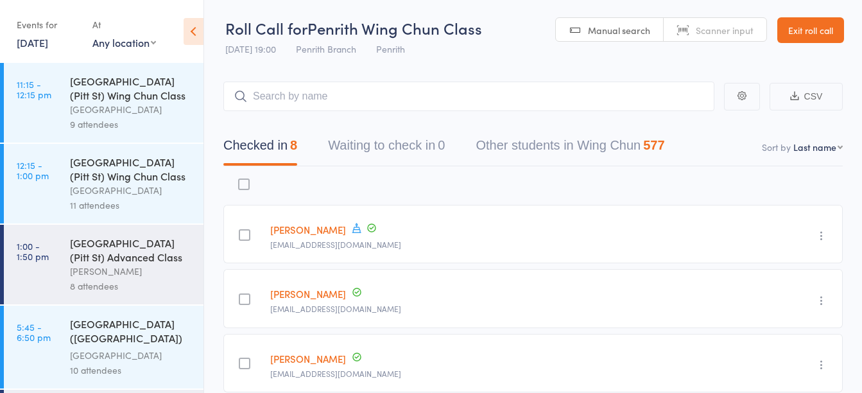
click at [47, 45] on link "26 Sep, 2025" at bounding box center [32, 42] width 31 height 14
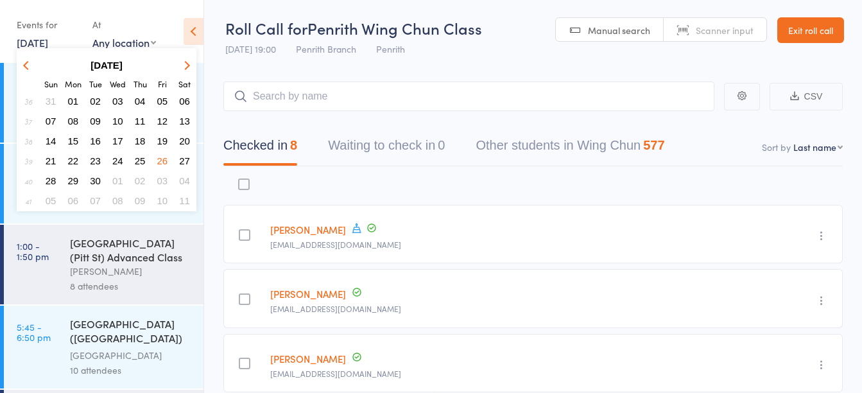
click at [72, 181] on span "29" at bounding box center [73, 180] width 11 height 11
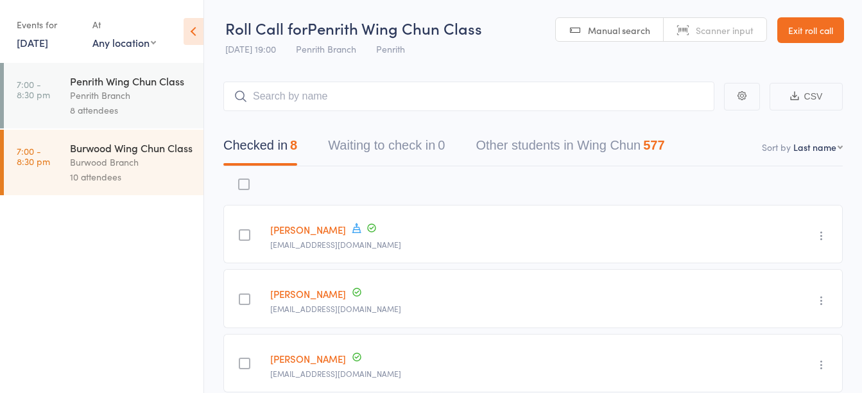
click at [48, 46] on link "29 Sep, 2025" at bounding box center [32, 42] width 31 height 14
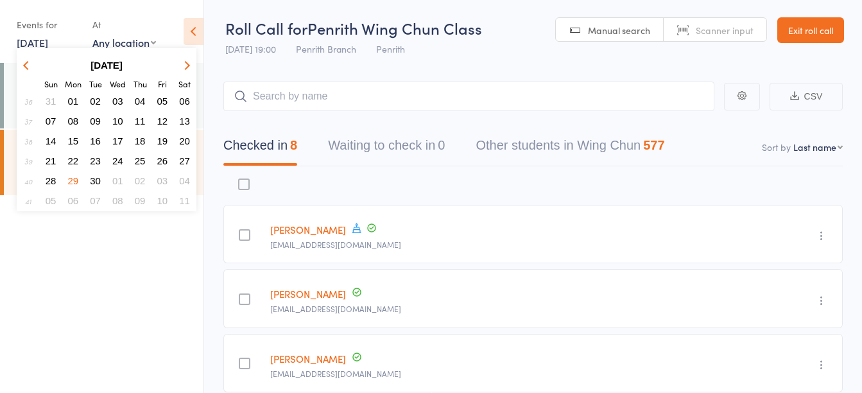
click at [97, 176] on span "30" at bounding box center [95, 180] width 11 height 11
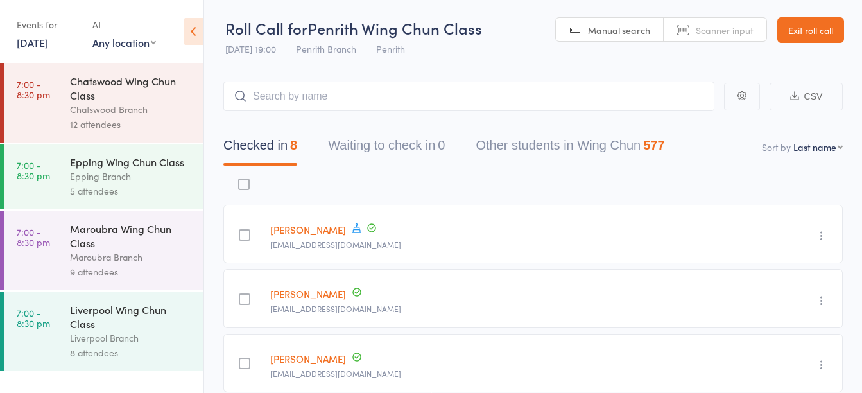
click at [813, 37] on link "Exit roll call" at bounding box center [810, 30] width 67 height 26
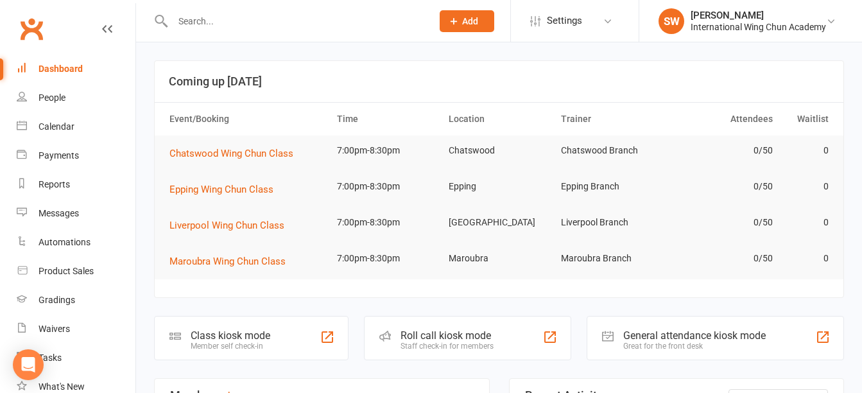
click at [348, 28] on input "text" at bounding box center [296, 21] width 254 height 18
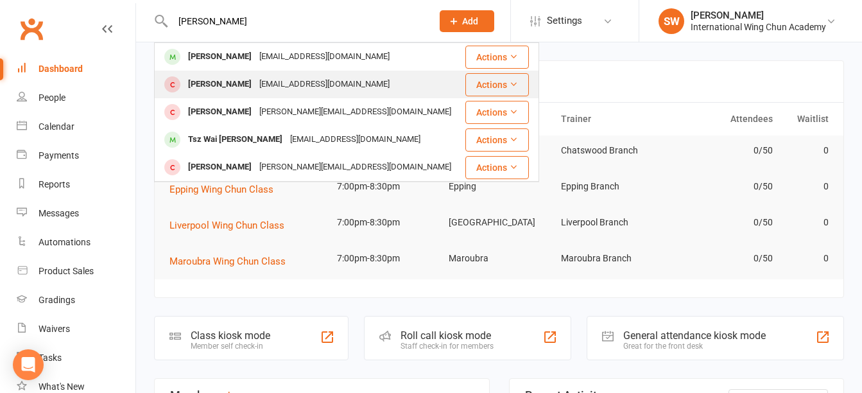
type input "[PERSON_NAME]"
click at [334, 74] on div "[PERSON_NAME] [EMAIL_ADDRESS][DOMAIN_NAME]" at bounding box center [309, 84] width 308 height 26
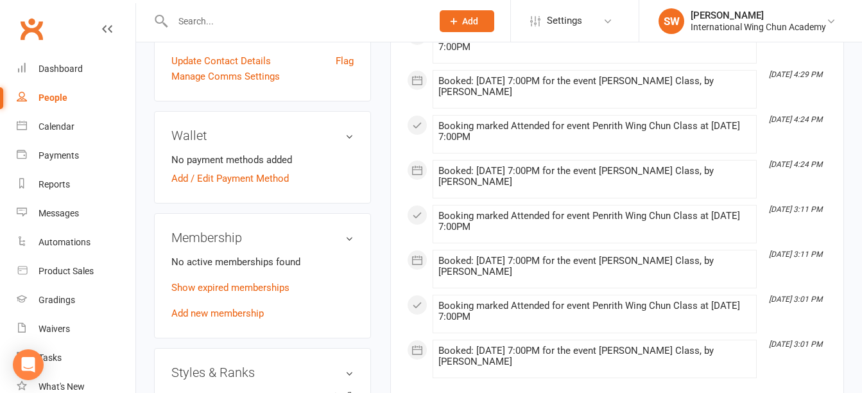
scroll to position [321, 0]
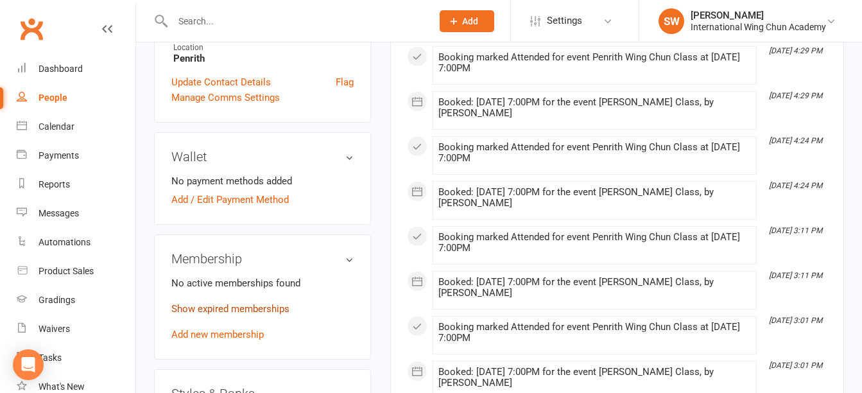
click at [250, 314] on link "Show expired memberships" at bounding box center [230, 309] width 118 height 12
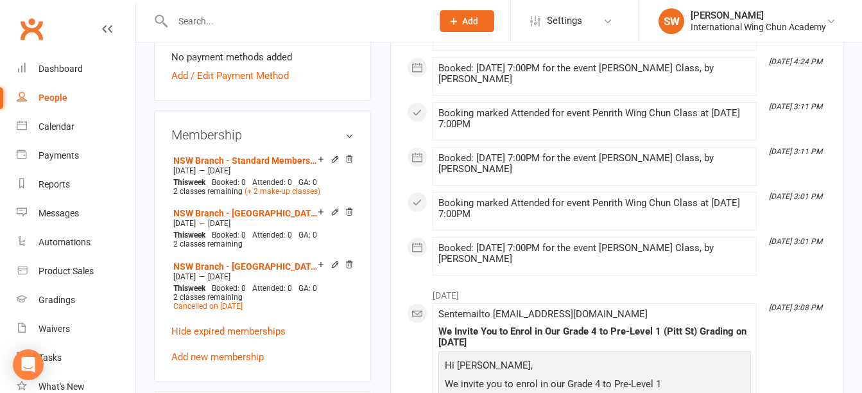
scroll to position [449, 0]
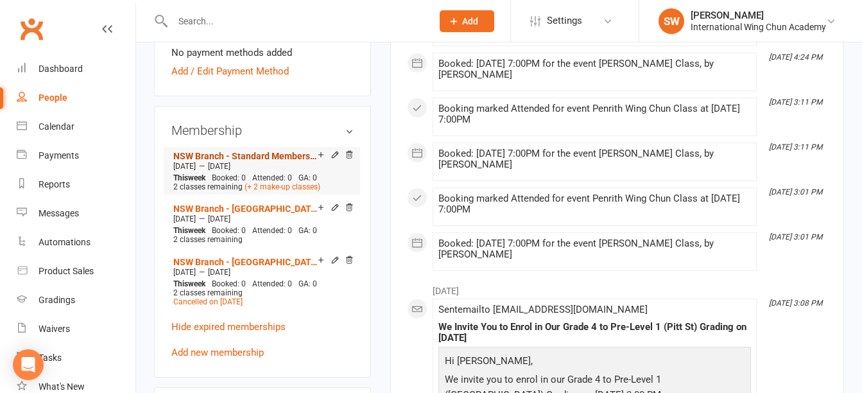
click at [255, 161] on link "NSW Branch - Standard Membership (6 mo. Paid Upfront)" at bounding box center [245, 156] width 144 height 10
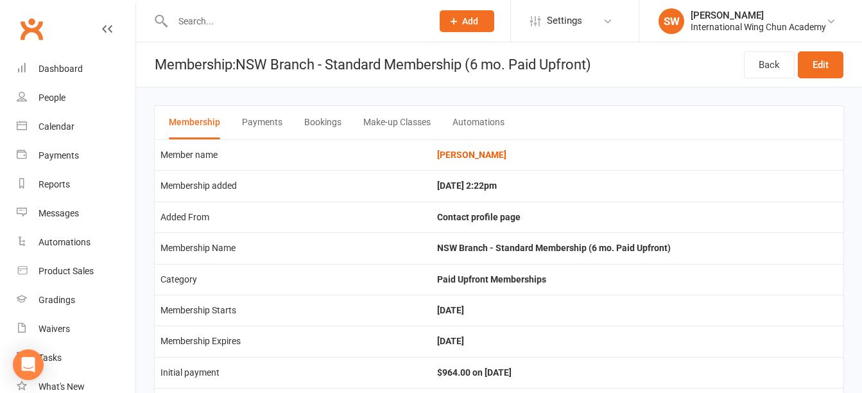
click at [265, 117] on button "Payments" at bounding box center [262, 122] width 40 height 33
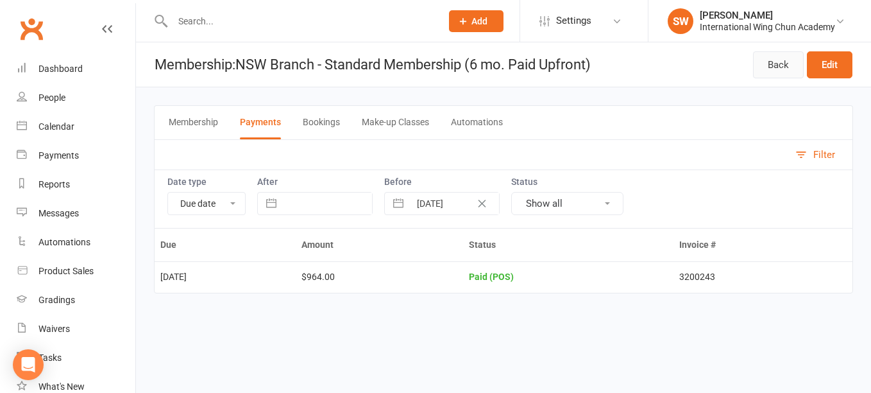
click at [779, 71] on link "Back" at bounding box center [778, 64] width 51 height 27
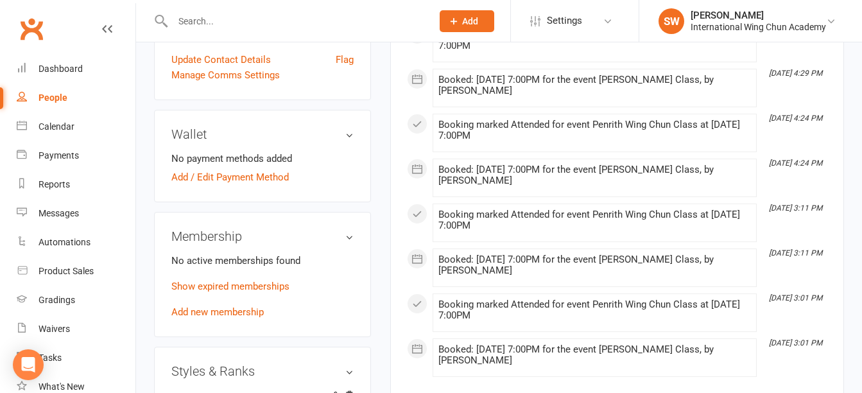
scroll to position [385, 0]
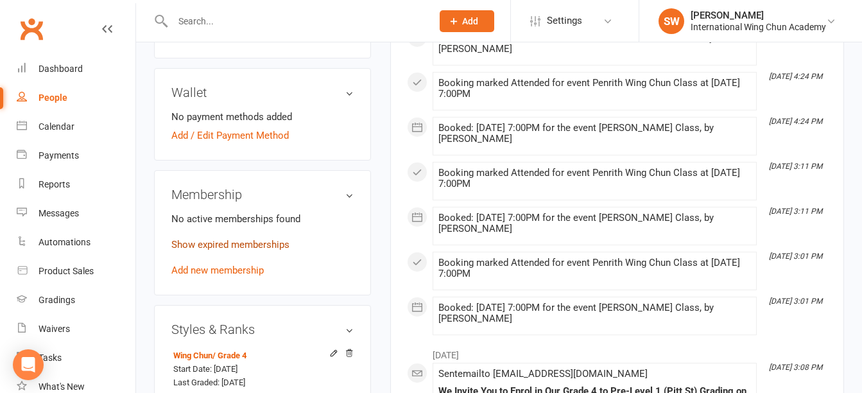
click at [269, 250] on link "Show expired memberships" at bounding box center [230, 245] width 118 height 12
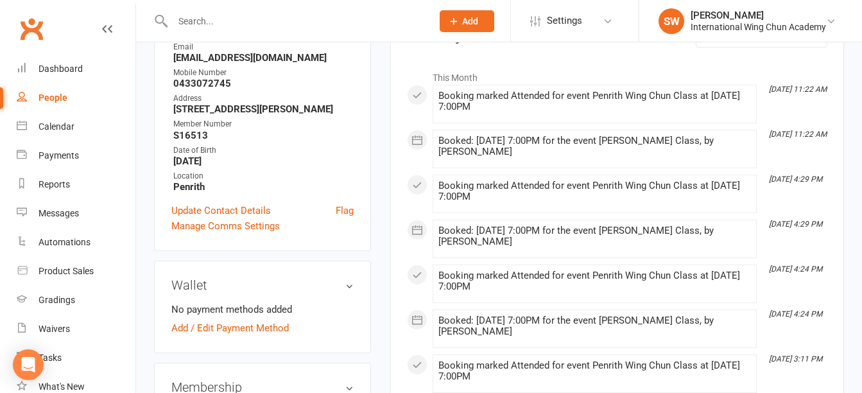
scroll to position [0, 0]
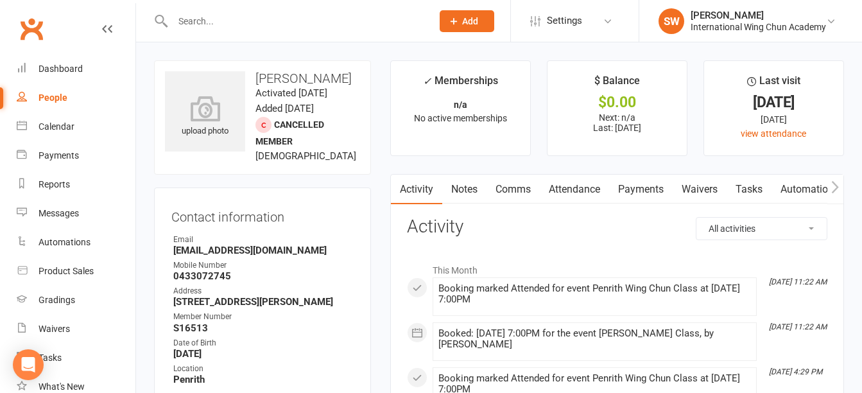
click at [837, 191] on icon "button" at bounding box center [835, 186] width 8 height 13
click at [649, 194] on link "Tasks" at bounding box center [652, 190] width 45 height 30
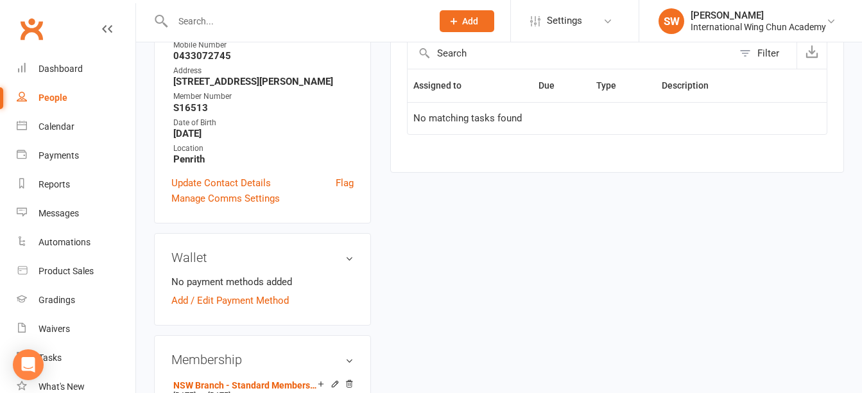
scroll to position [449, 0]
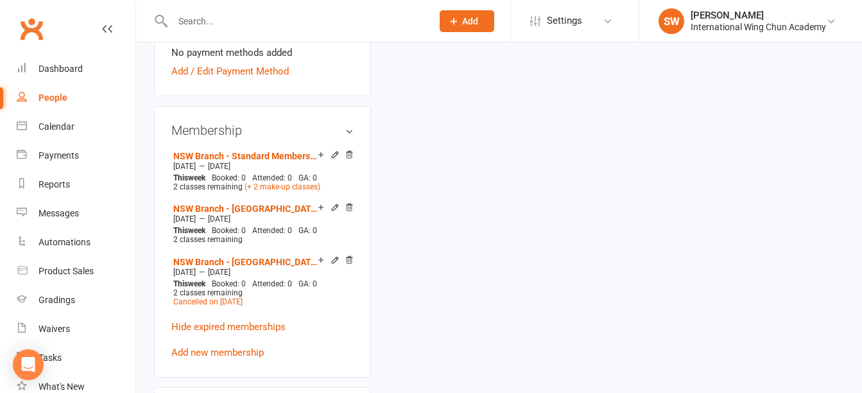
click at [295, 23] on input "text" at bounding box center [296, 21] width 254 height 18
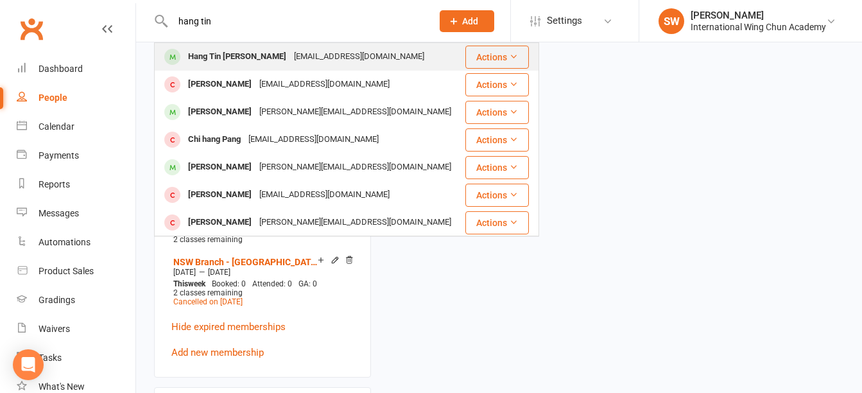
type input "hang tin"
click at [294, 55] on div "[EMAIL_ADDRESS][DOMAIN_NAME]" at bounding box center [359, 56] width 138 height 19
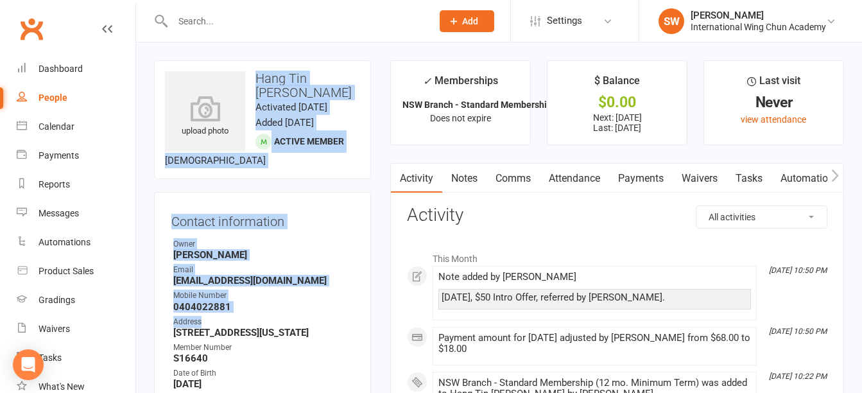
drag, startPoint x: 257, startPoint y: 76, endPoint x: 301, endPoint y: 317, distance: 244.6
click at [301, 317] on contact-information "upload photo Hang Tin [PERSON_NAME] Activated [DATE] Added [DATE] Active member…" at bounding box center [262, 266] width 217 height 413
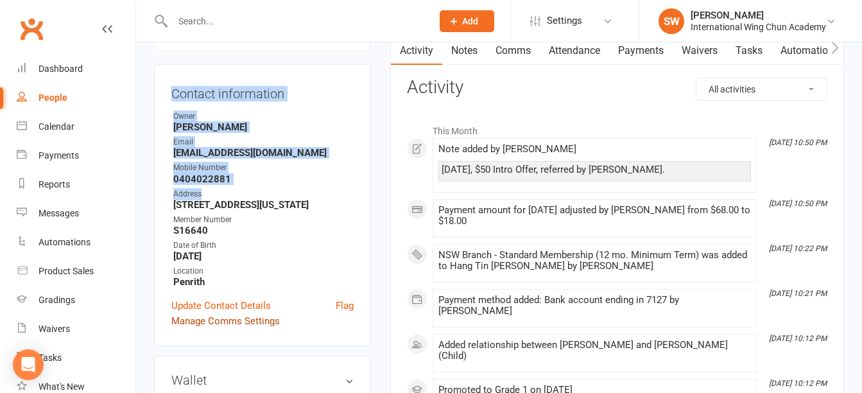
scroll to position [128, 0]
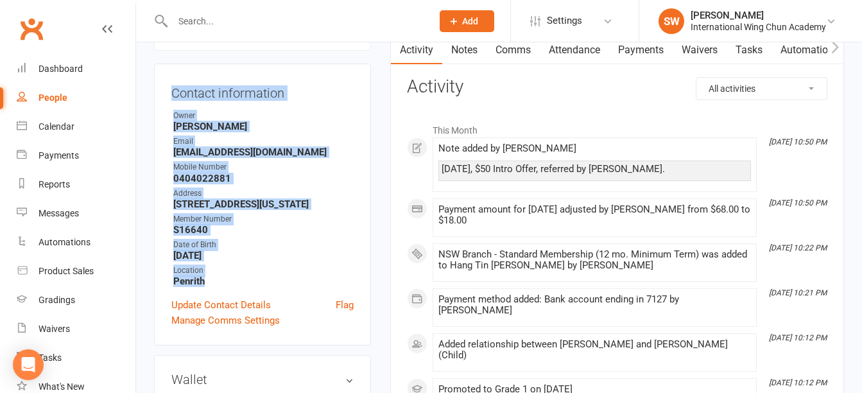
click at [216, 278] on strong "Penrith" at bounding box center [263, 281] width 180 height 12
copy contact-information "Hang Tin [PERSON_NAME] Activated [DATE] Added [DATE] Active member [DEMOGRAPHIC…"
click at [347, 178] on strong "0404022881" at bounding box center [263, 179] width 180 height 12
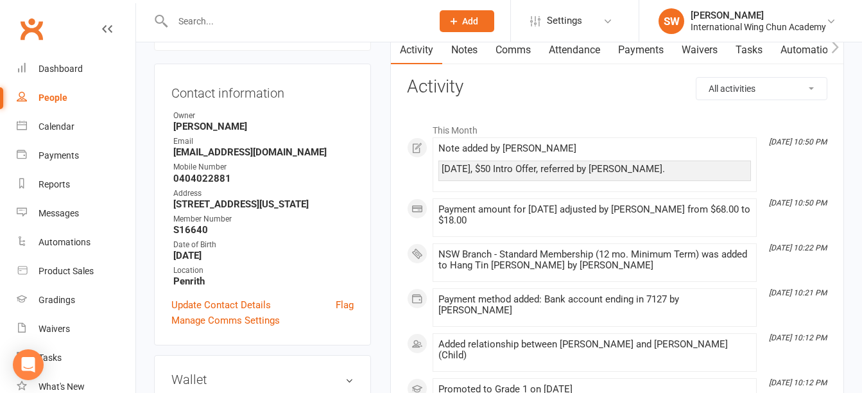
click at [381, 270] on main "✓ Memberships NSW Branch - Standard Membership (12 mo. M... Does not expire $ B…" at bounding box center [616, 224] width 473 height 585
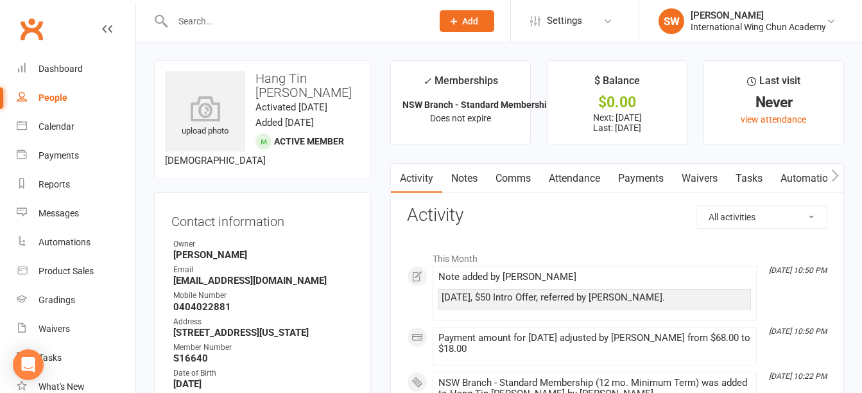
click at [341, 268] on div "Email" at bounding box center [263, 270] width 180 height 12
